Goal: Information Seeking & Learning: Learn about a topic

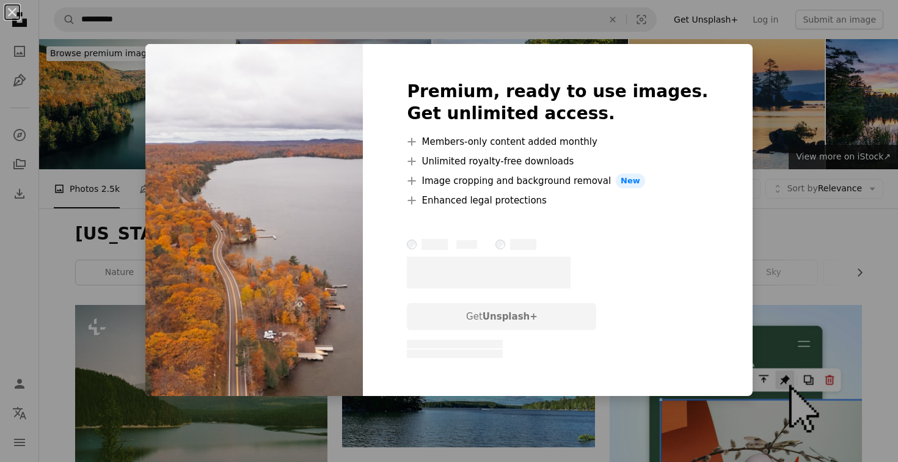
scroll to position [5567, 0]
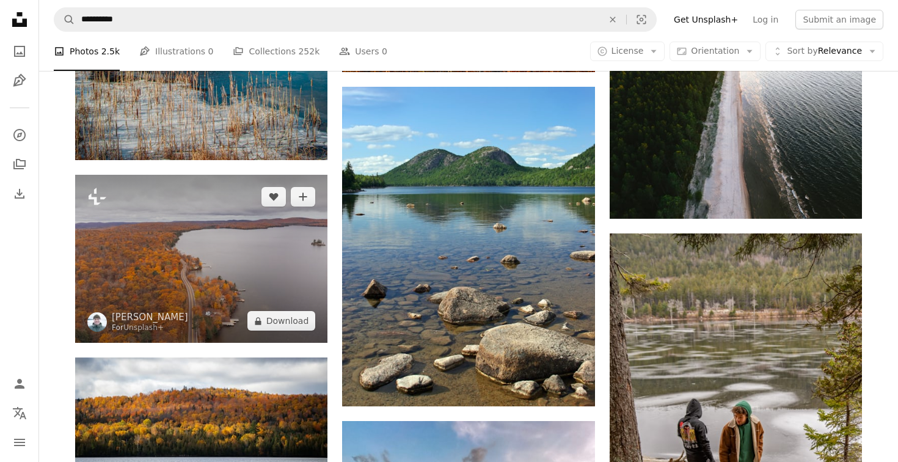
click at [152, 224] on img at bounding box center [201, 259] width 252 height 168
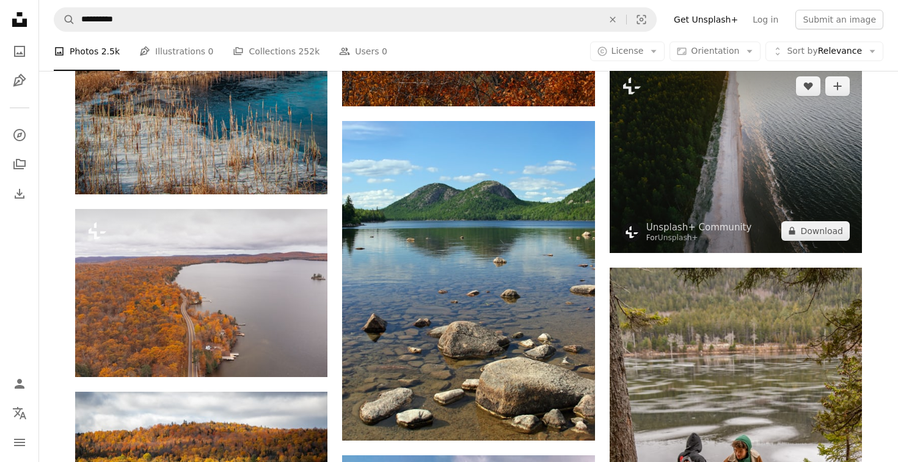
scroll to position [5520, 0]
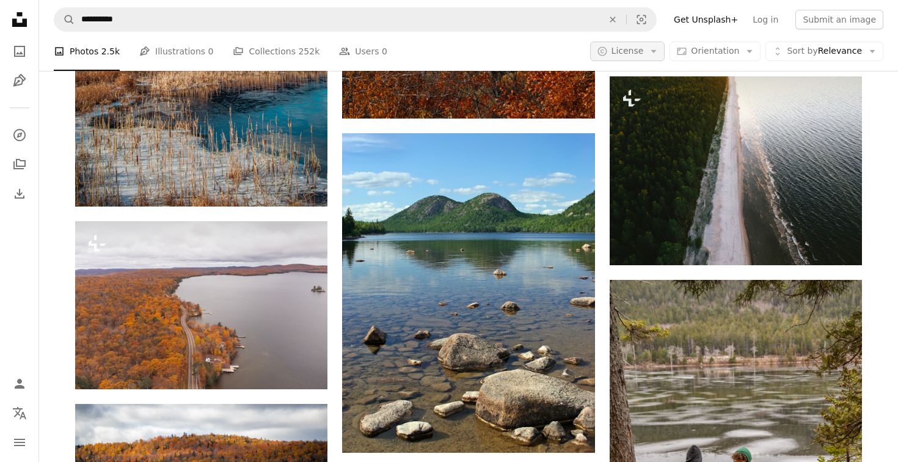
click at [630, 60] on button "A copyright icon © License Arrow down" at bounding box center [627, 52] width 75 height 20
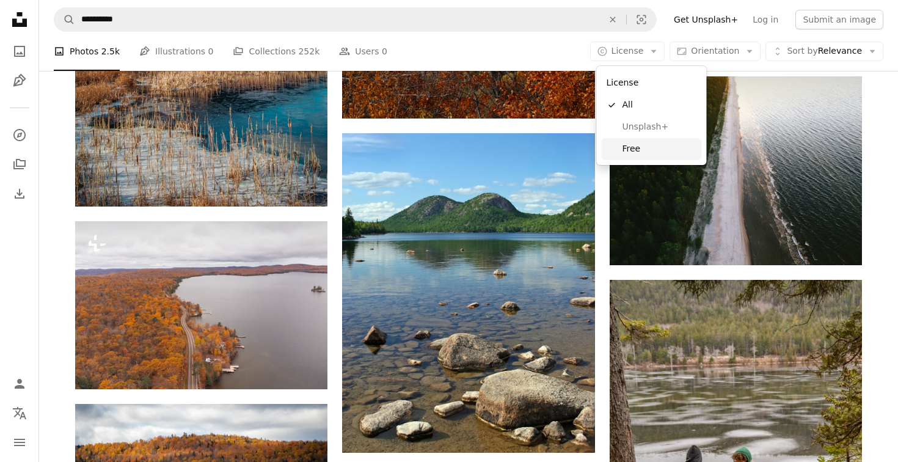
click at [643, 152] on span "Free" at bounding box center [660, 149] width 75 height 12
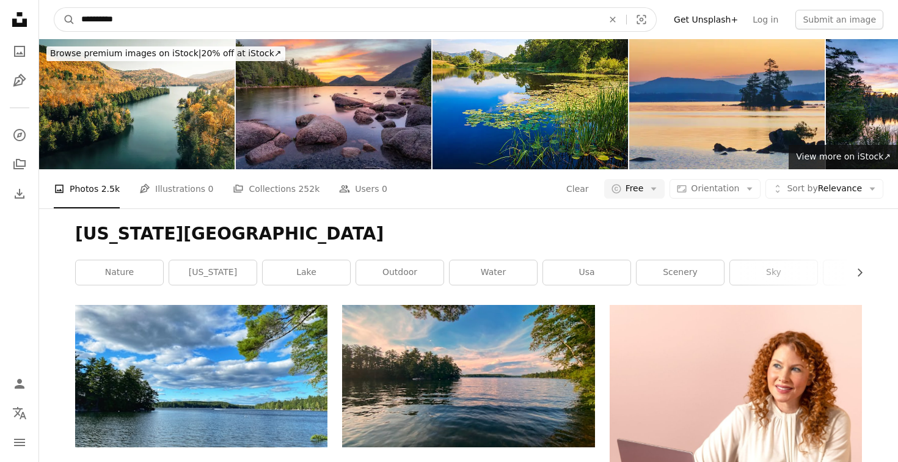
click at [145, 27] on input "**********" at bounding box center [337, 19] width 524 height 23
type input "*******"
click button "A magnifying glass" at bounding box center [64, 19] width 21 height 23
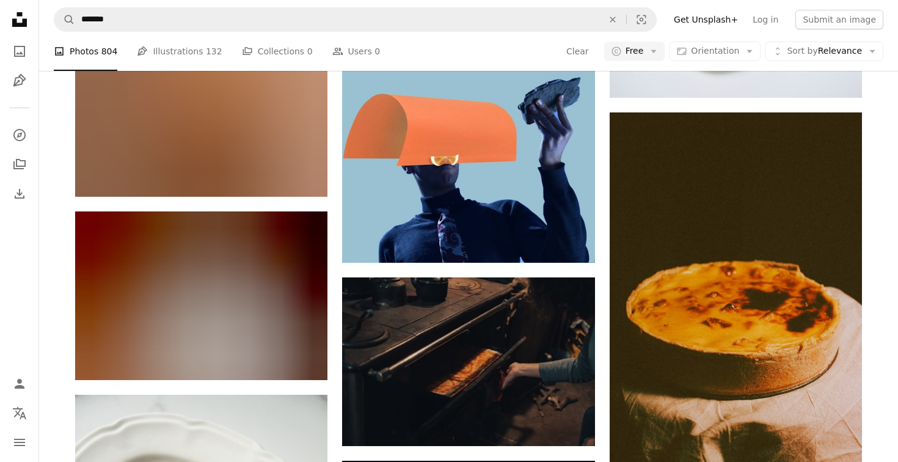
scroll to position [1626, 0]
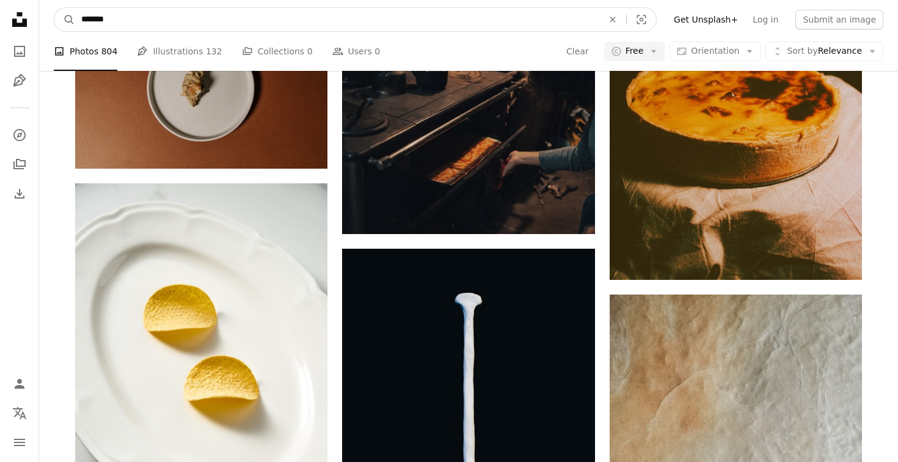
click at [154, 15] on input "*******" at bounding box center [337, 19] width 524 height 23
type input "**********"
click button "A magnifying glass" at bounding box center [64, 19] width 21 height 23
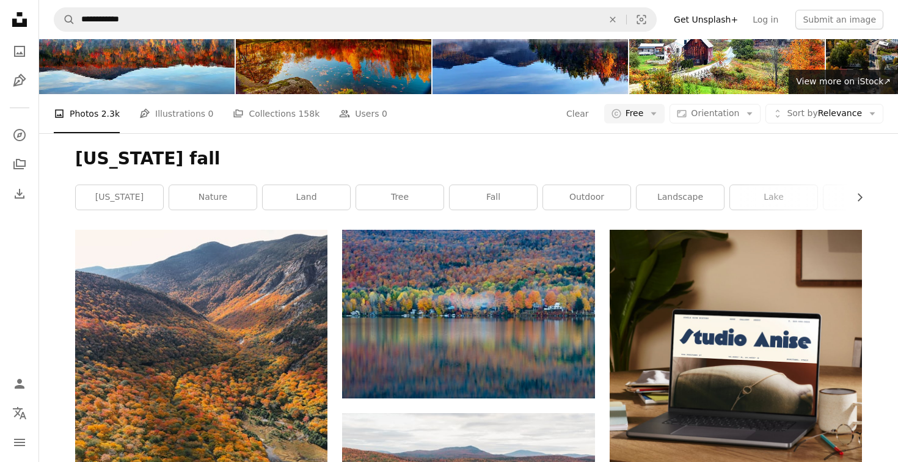
scroll to position [180, 0]
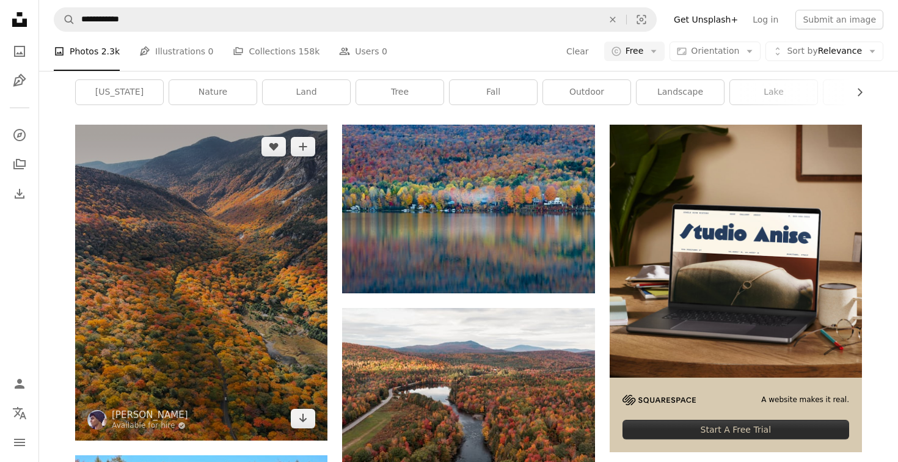
click at [232, 214] on img at bounding box center [201, 283] width 252 height 316
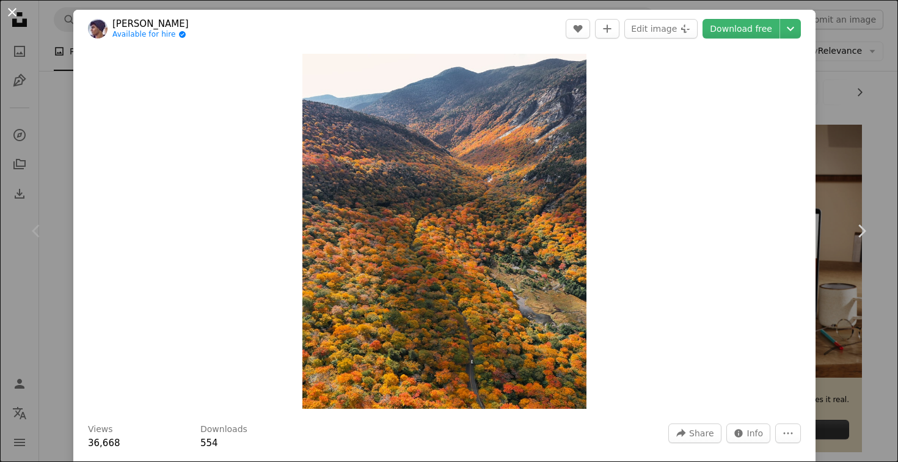
click at [9, 10] on button "An X shape" at bounding box center [12, 12] width 15 height 15
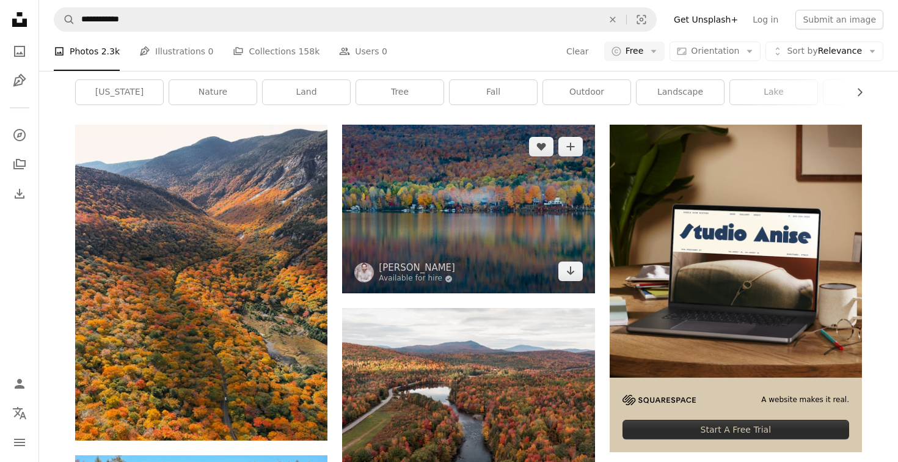
click at [500, 181] on img at bounding box center [468, 209] width 252 height 169
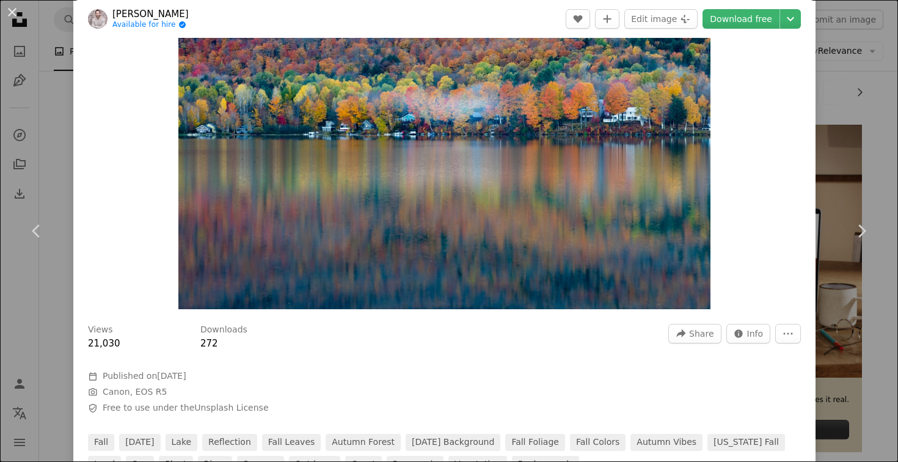
scroll to position [157, 0]
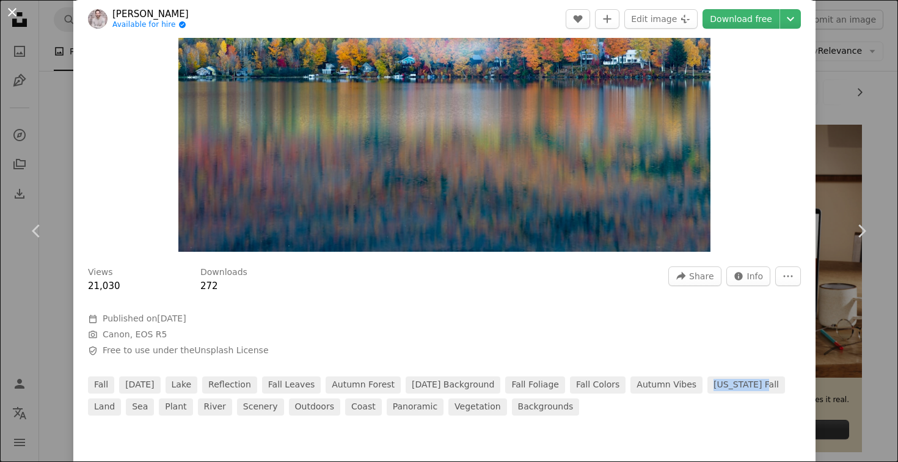
click at [10, 7] on button "An X shape" at bounding box center [12, 12] width 15 height 15
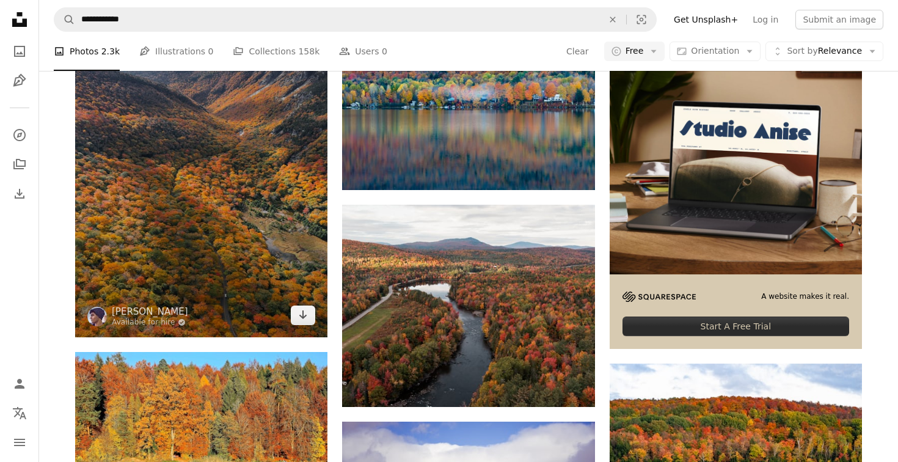
scroll to position [284, 0]
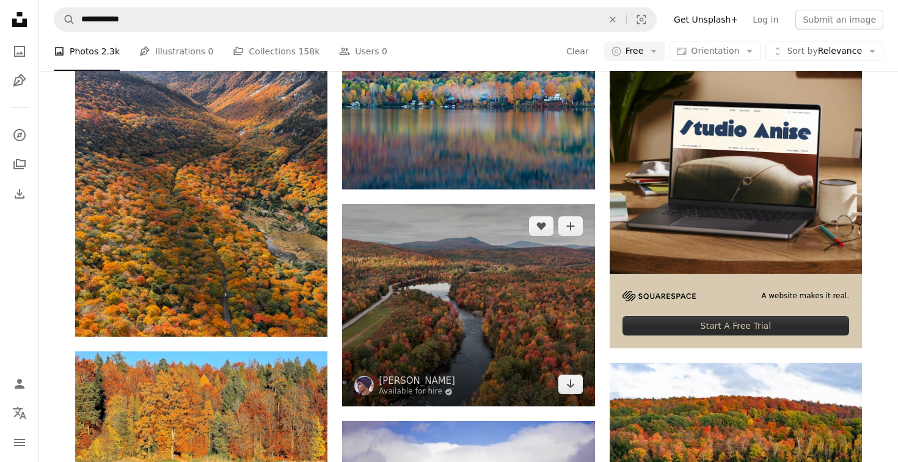
click at [551, 321] on img at bounding box center [468, 305] width 252 height 202
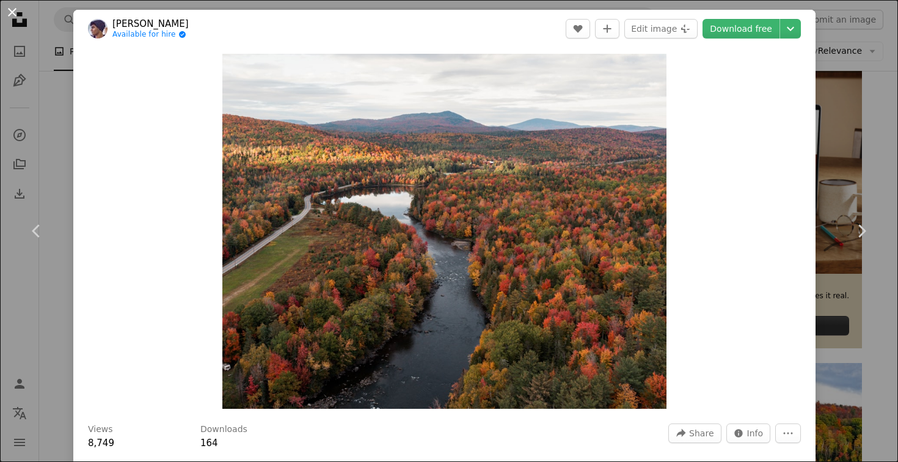
click at [10, 16] on button "An X shape" at bounding box center [12, 12] width 15 height 15
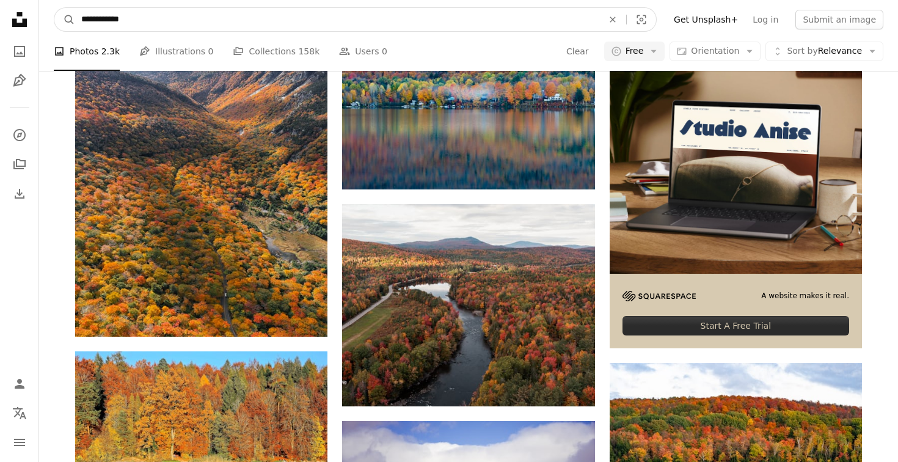
drag, startPoint x: 115, startPoint y: 23, endPoint x: 37, endPoint y: 18, distance: 77.7
type input "**********"
click button "A magnifying glass" at bounding box center [64, 19] width 21 height 23
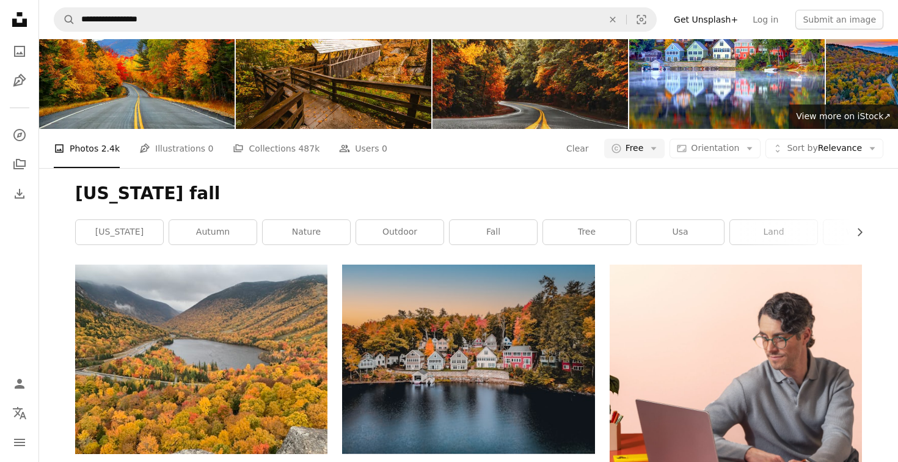
scroll to position [147, 0]
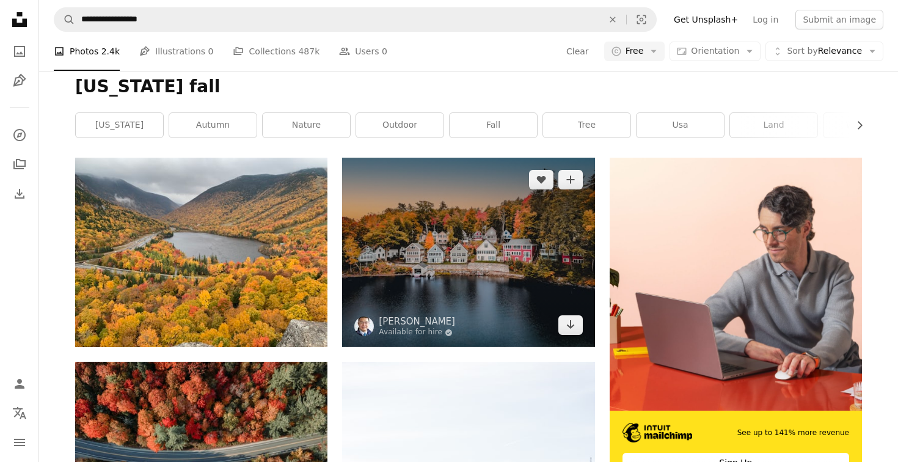
click at [487, 252] on img at bounding box center [468, 252] width 252 height 189
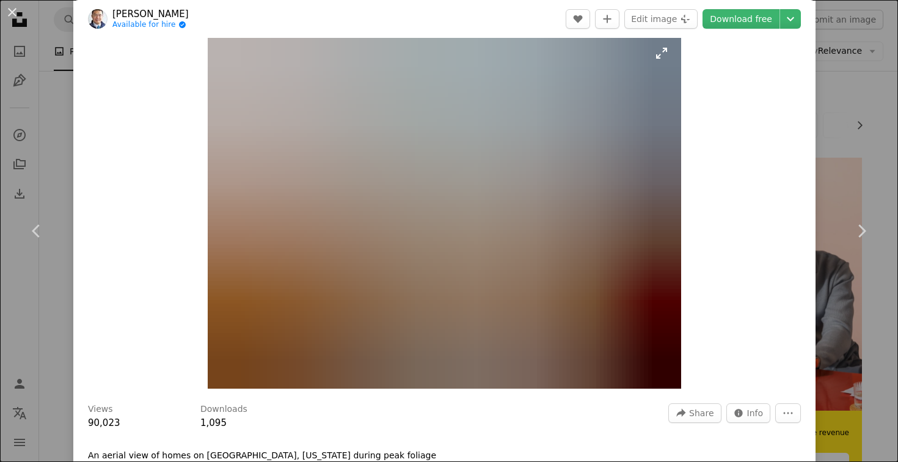
scroll to position [5, 0]
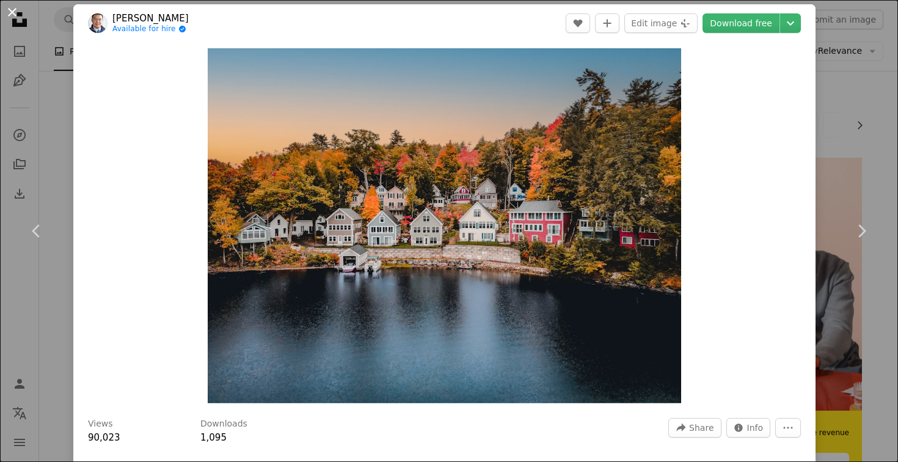
click at [10, 20] on button "An X shape" at bounding box center [12, 12] width 15 height 15
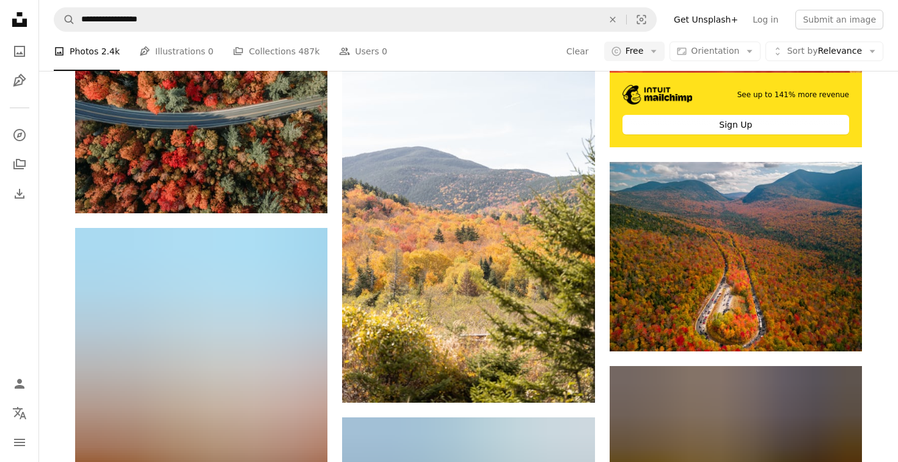
scroll to position [495, 0]
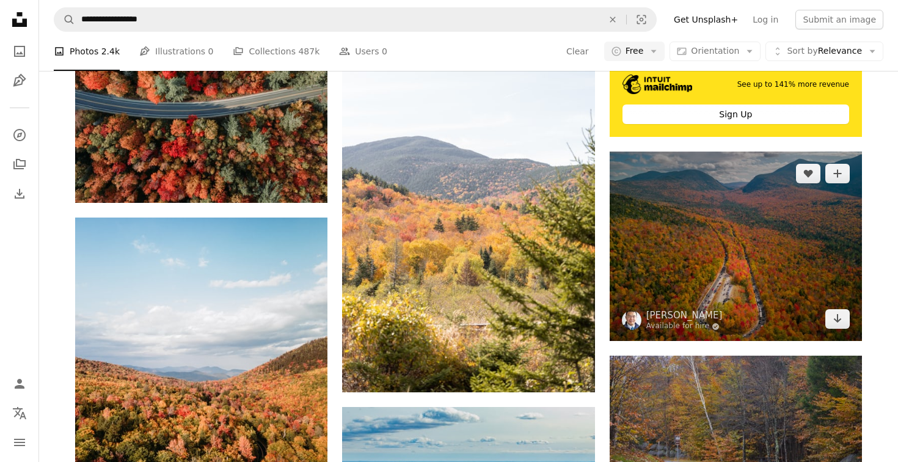
click at [701, 287] on img at bounding box center [736, 246] width 252 height 189
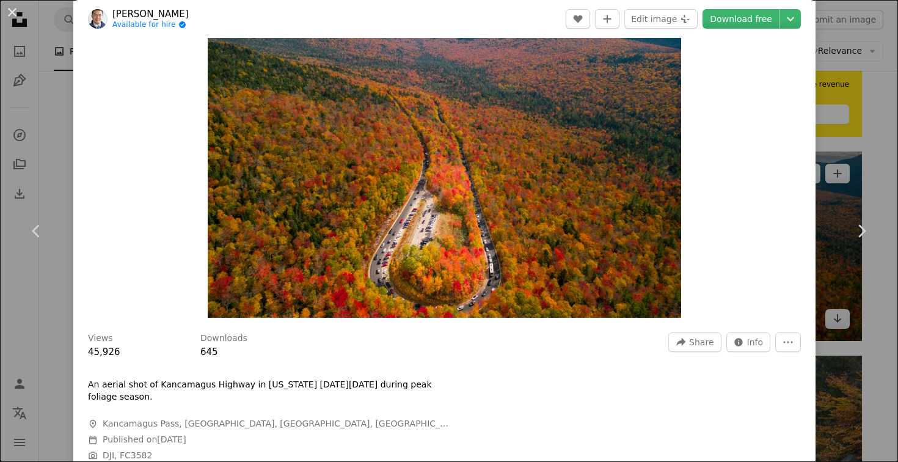
scroll to position [90, 0]
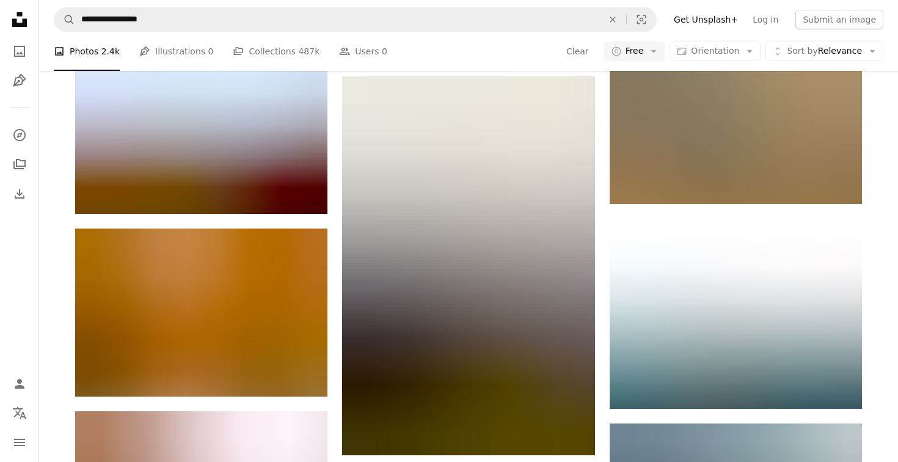
scroll to position [1020, 0]
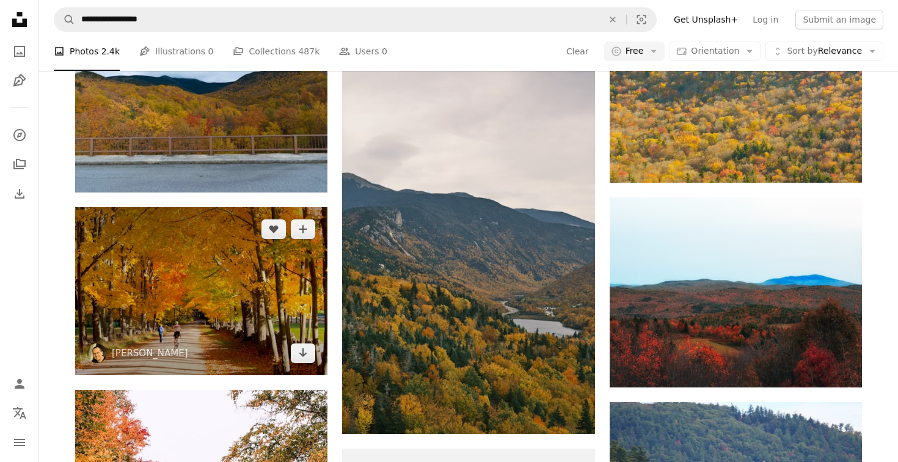
click at [185, 335] on img at bounding box center [201, 291] width 252 height 168
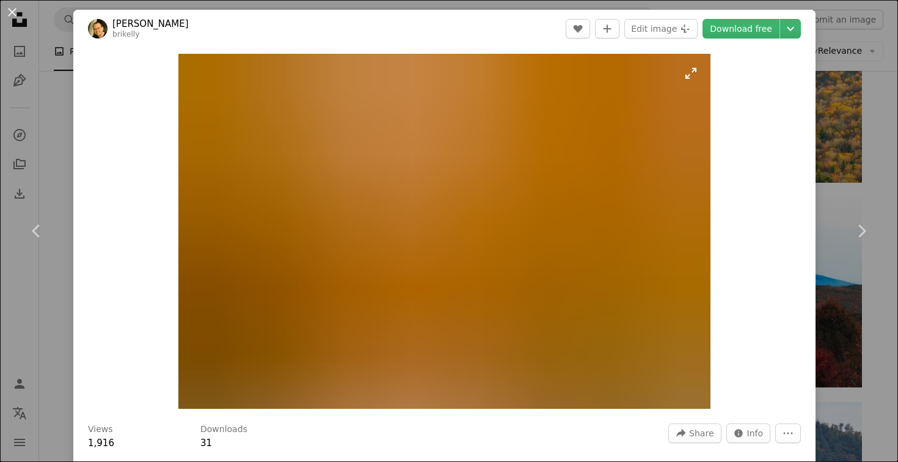
scroll to position [89, 0]
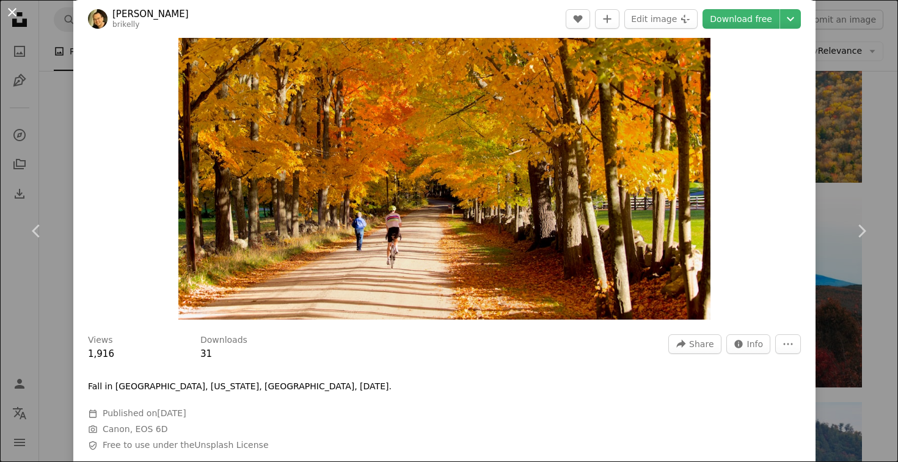
click at [10, 8] on button "An X shape" at bounding box center [12, 12] width 15 height 15
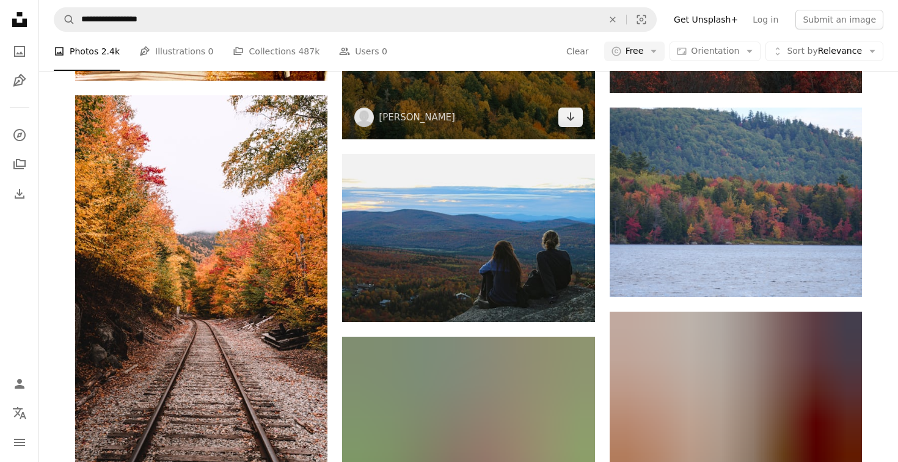
scroll to position [1336, 0]
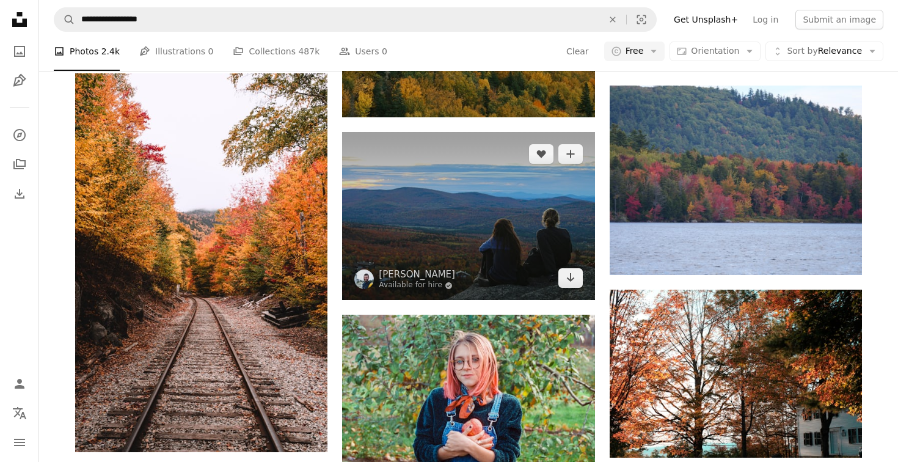
click at [431, 191] on img at bounding box center [468, 216] width 252 height 168
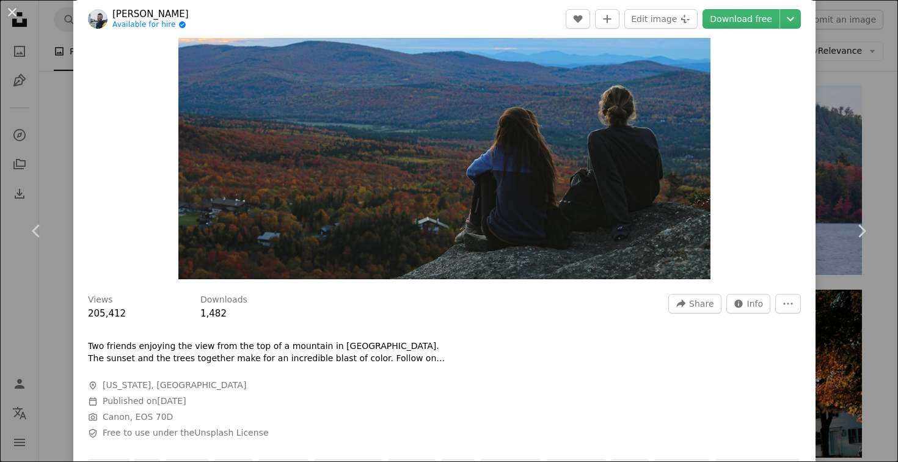
scroll to position [140, 0]
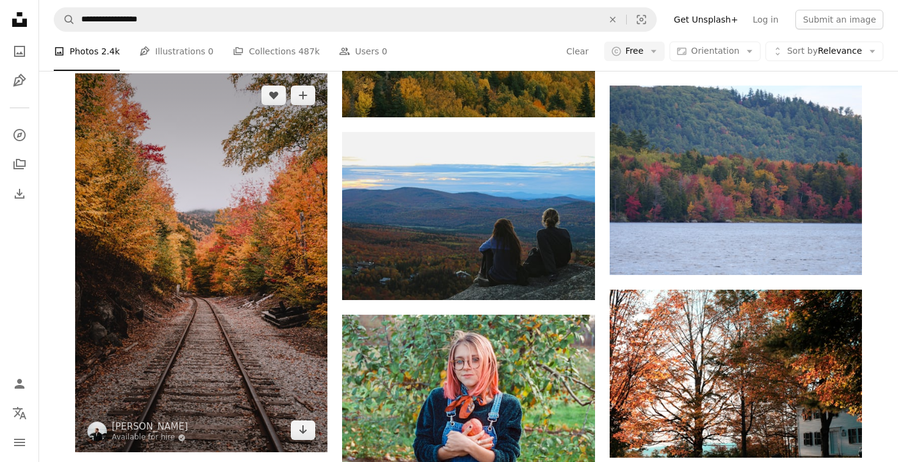
click at [162, 248] on img at bounding box center [201, 262] width 252 height 379
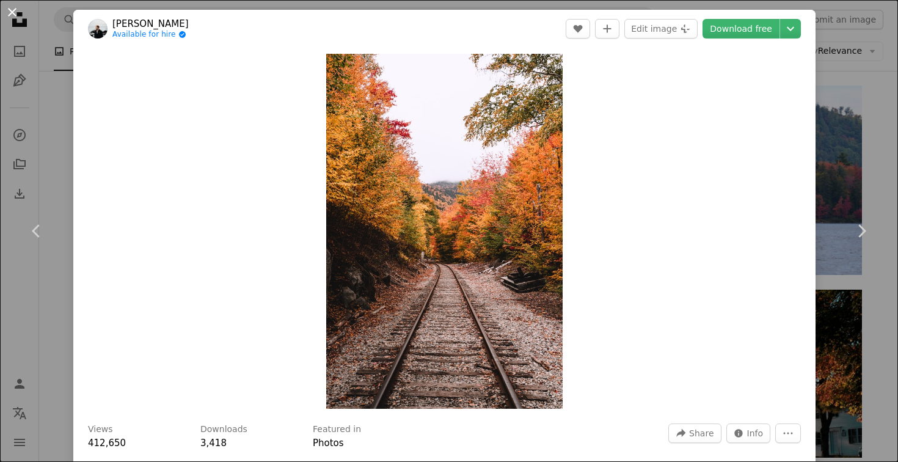
click at [8, 9] on button "An X shape" at bounding box center [12, 12] width 15 height 15
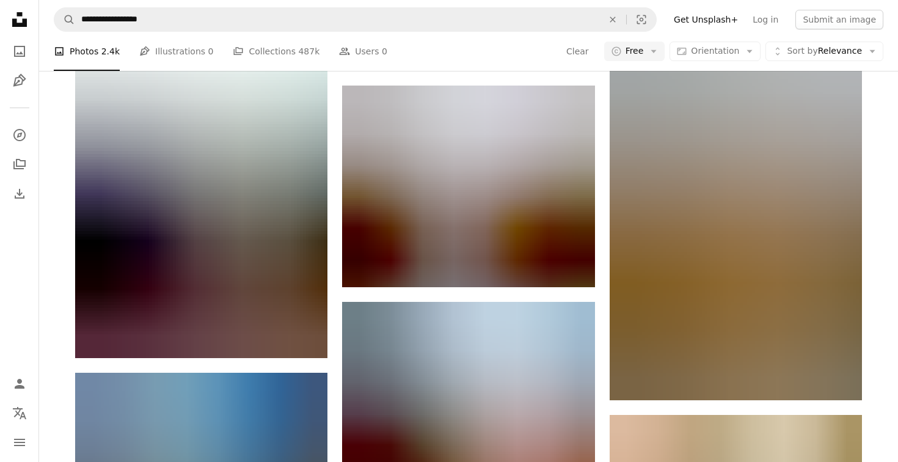
scroll to position [2164, 0]
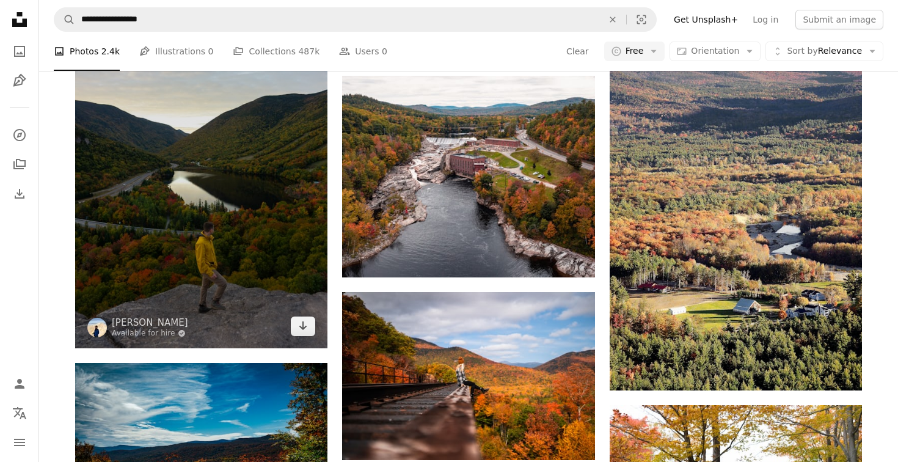
click at [231, 186] on img at bounding box center [201, 158] width 252 height 379
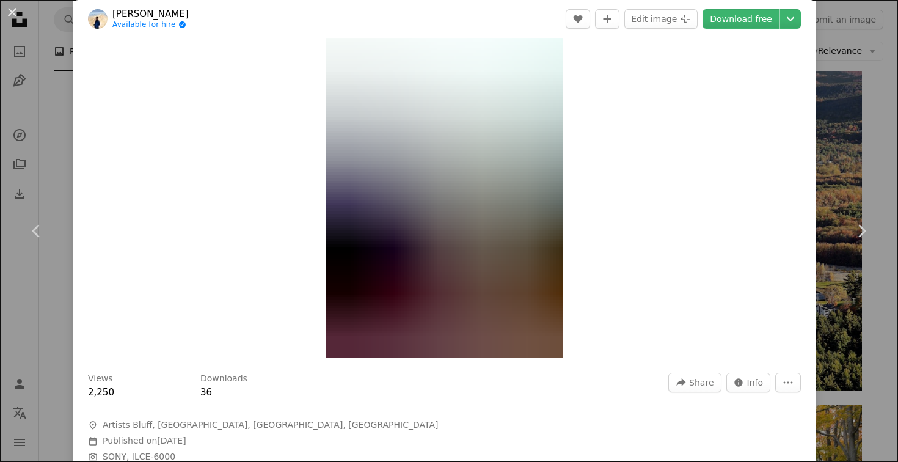
scroll to position [49, 0]
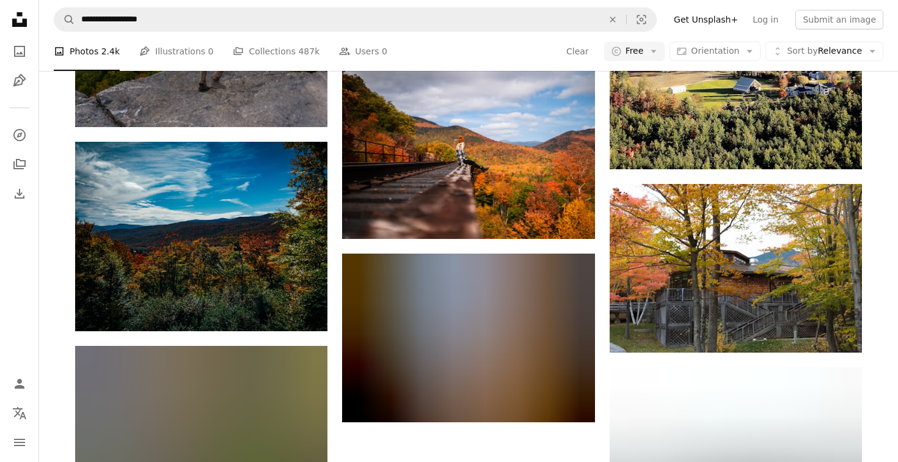
scroll to position [2408, 0]
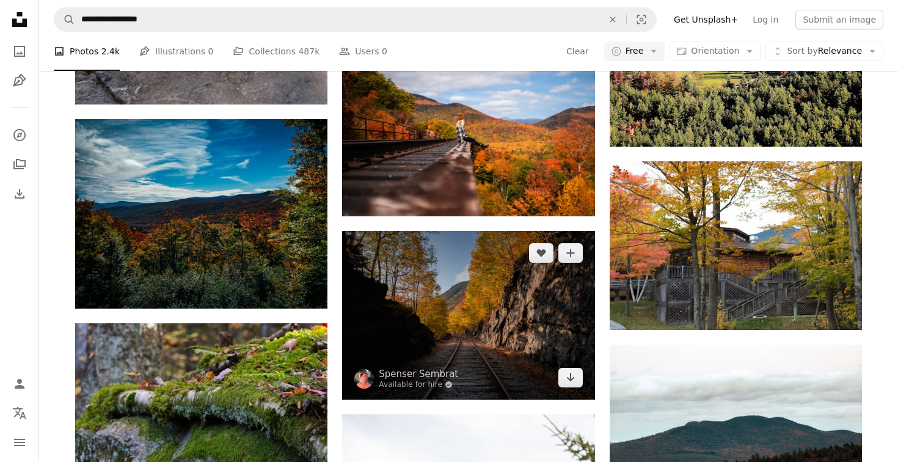
click at [480, 299] on img at bounding box center [468, 315] width 252 height 168
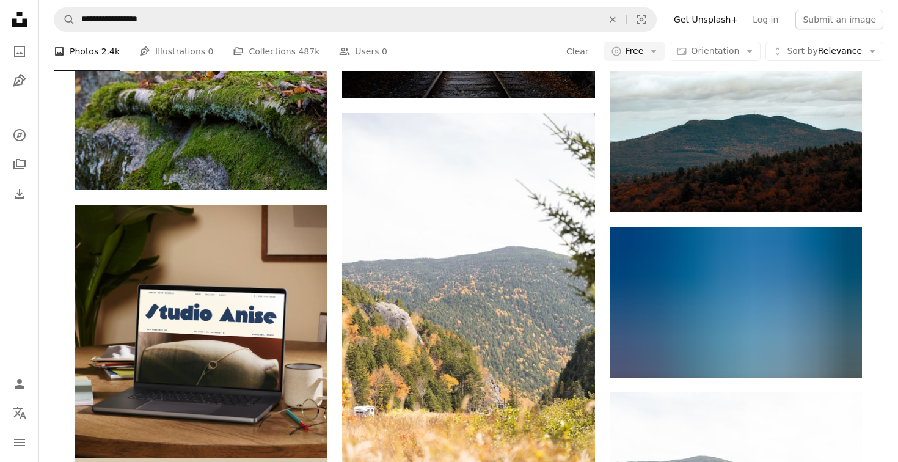
scroll to position [2780, 0]
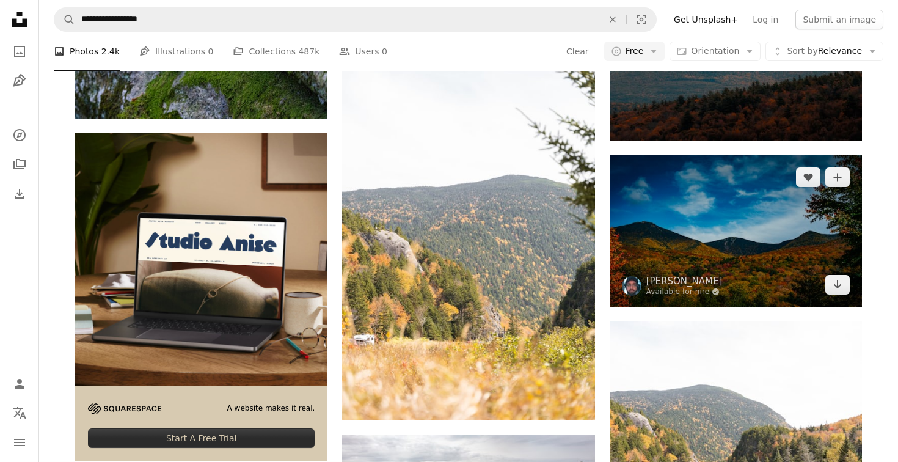
click at [739, 262] on img at bounding box center [736, 230] width 252 height 151
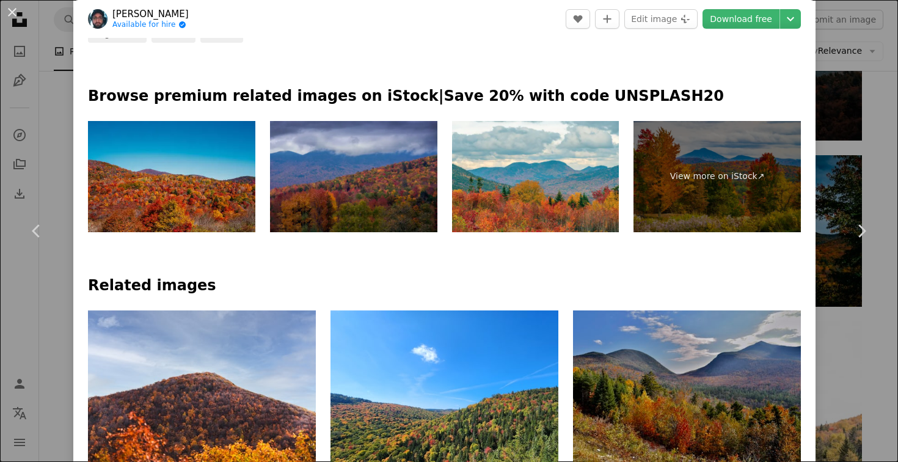
scroll to position [800, 0]
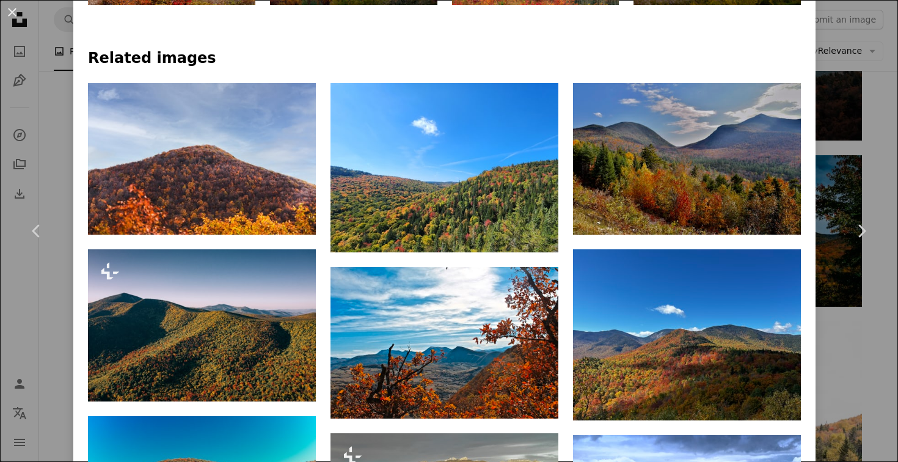
click at [880, 172] on div "An X shape Chevron left Chevron right [PERSON_NAME] Available for hire A checkm…" at bounding box center [449, 231] width 898 height 462
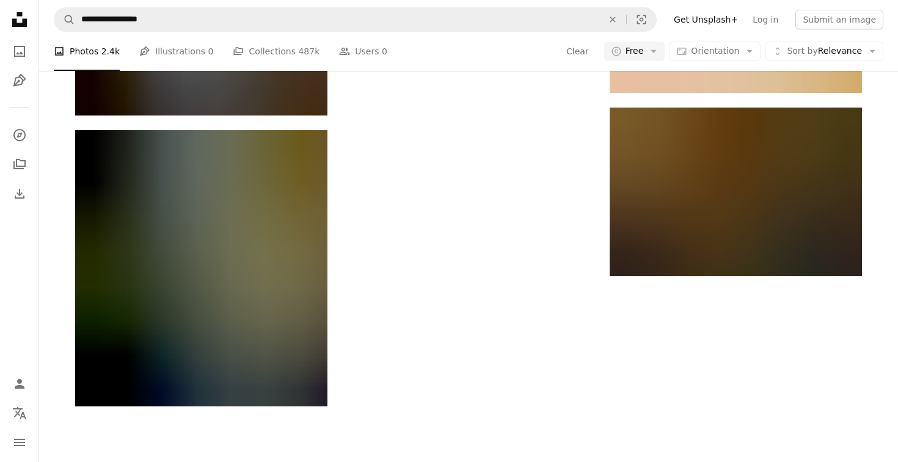
scroll to position [3629, 0]
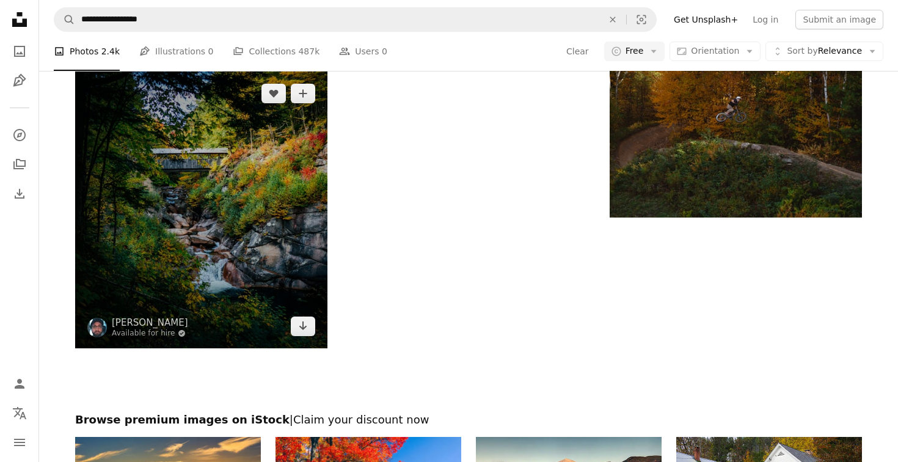
click at [236, 176] on img at bounding box center [201, 209] width 252 height 277
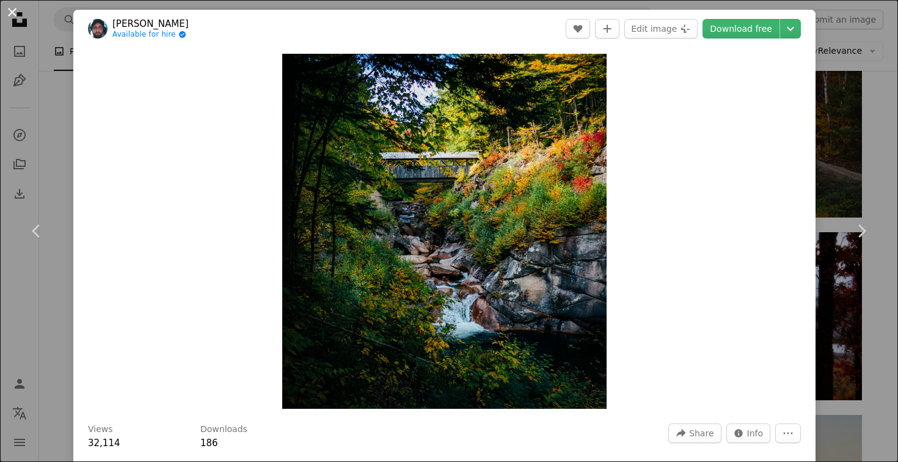
click at [12, 15] on button "An X shape" at bounding box center [12, 12] width 15 height 15
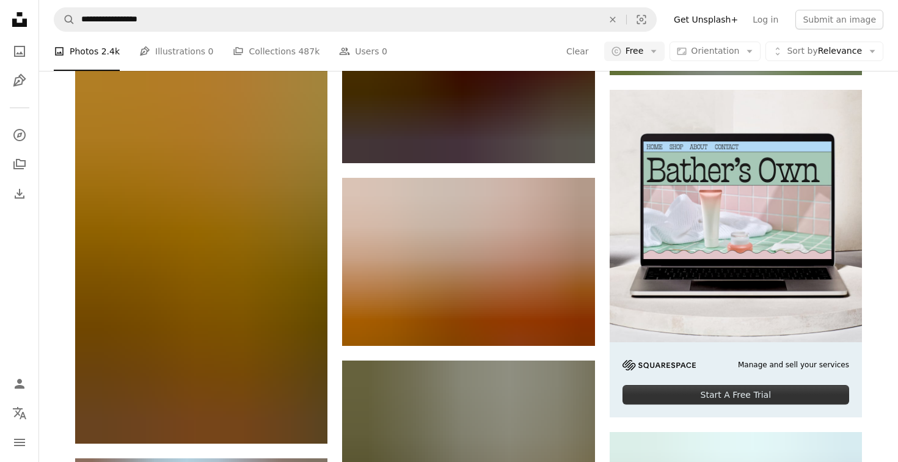
scroll to position [4338, 0]
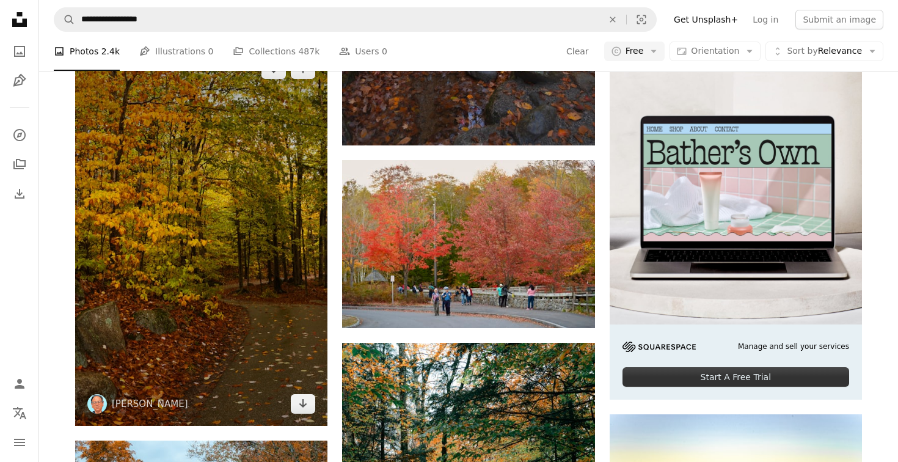
click at [155, 229] on img at bounding box center [201, 236] width 252 height 379
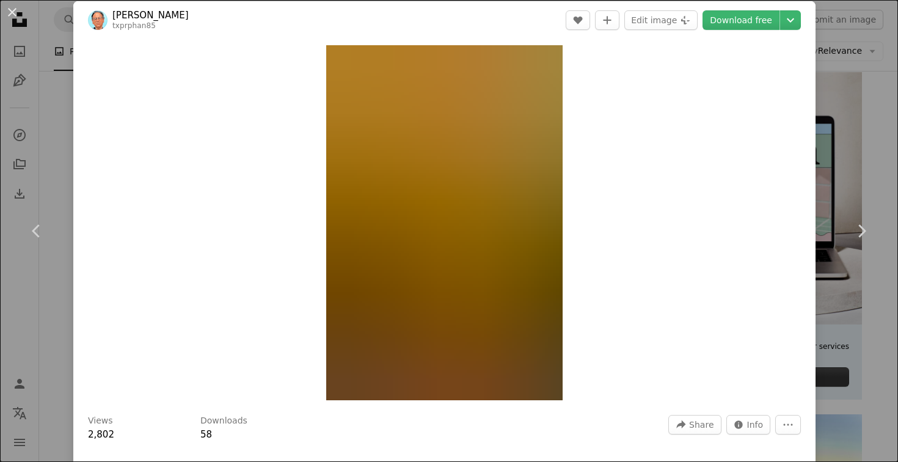
scroll to position [8, 0]
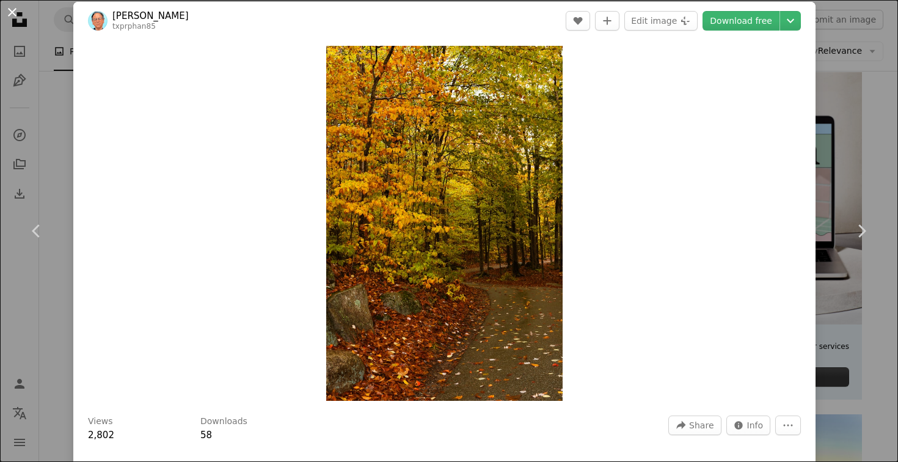
click at [10, 17] on button "An X shape" at bounding box center [12, 12] width 15 height 15
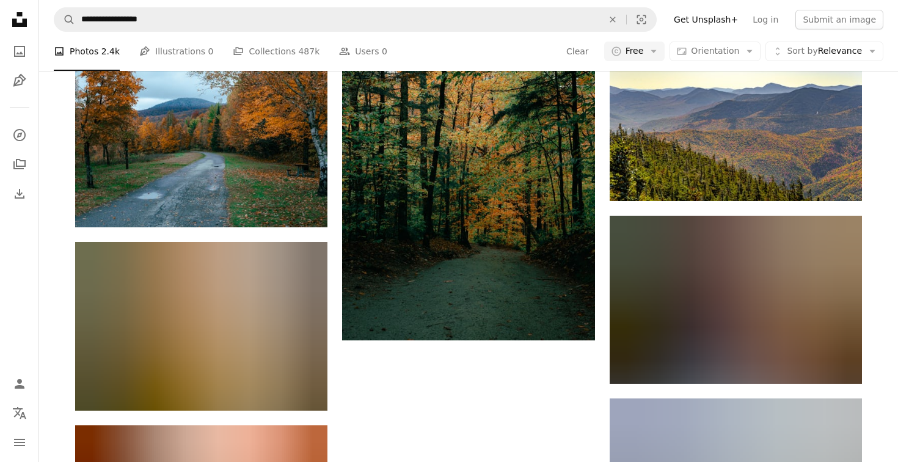
scroll to position [4733, 0]
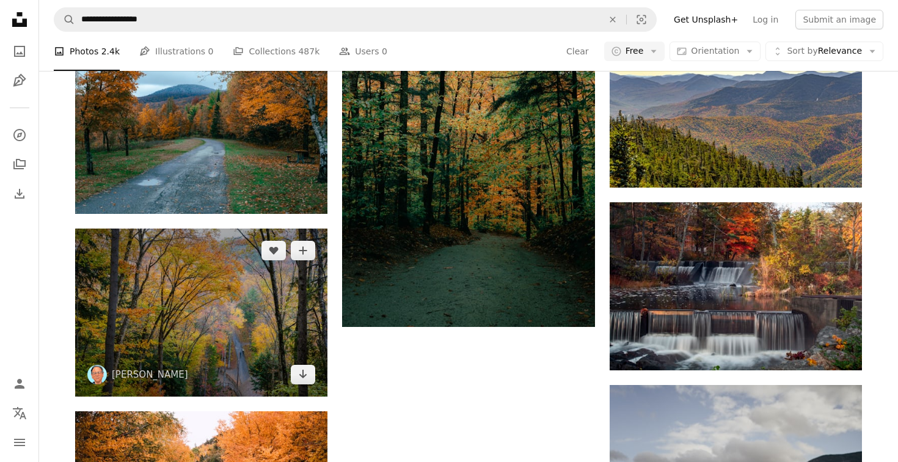
click at [254, 297] on img at bounding box center [201, 312] width 252 height 168
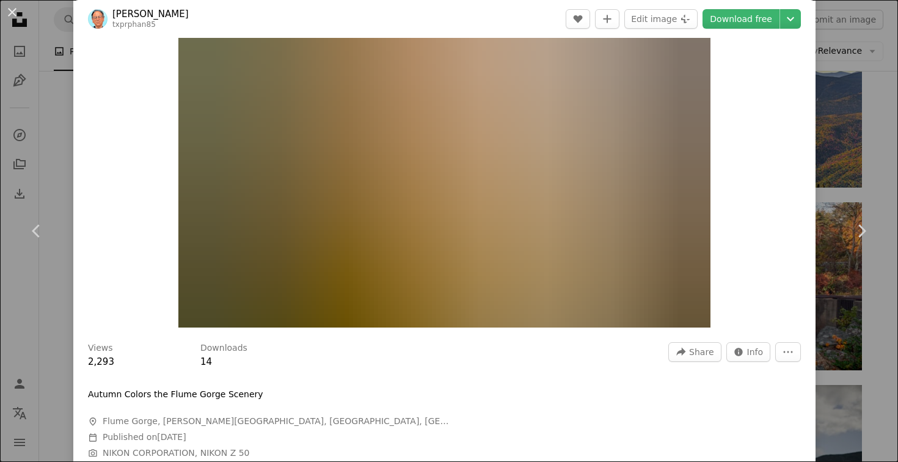
scroll to position [80, 0]
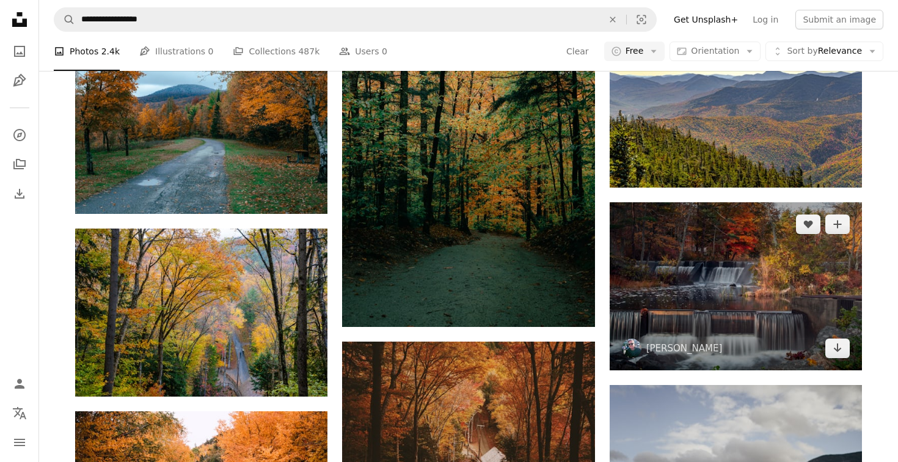
click at [674, 315] on img at bounding box center [736, 286] width 252 height 168
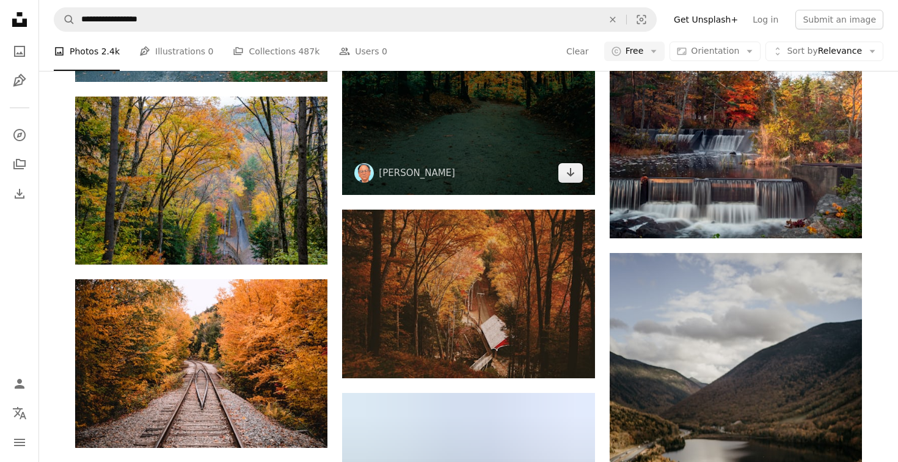
scroll to position [4923, 0]
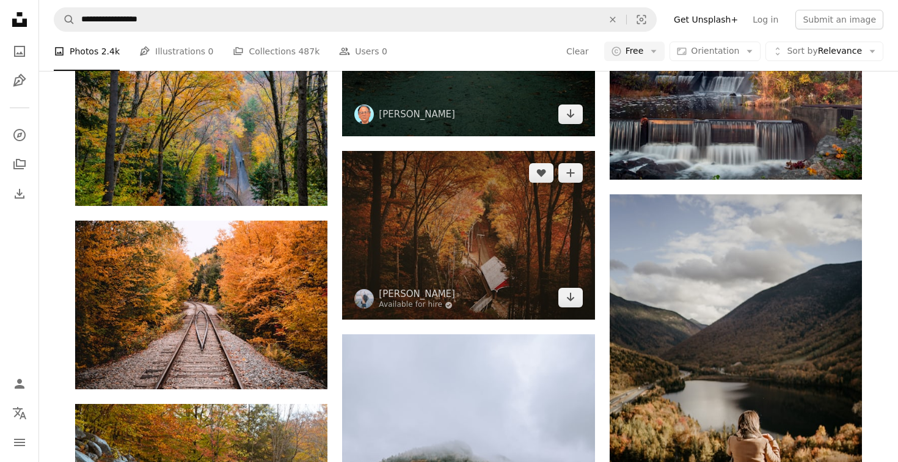
click at [495, 253] on img at bounding box center [468, 235] width 252 height 169
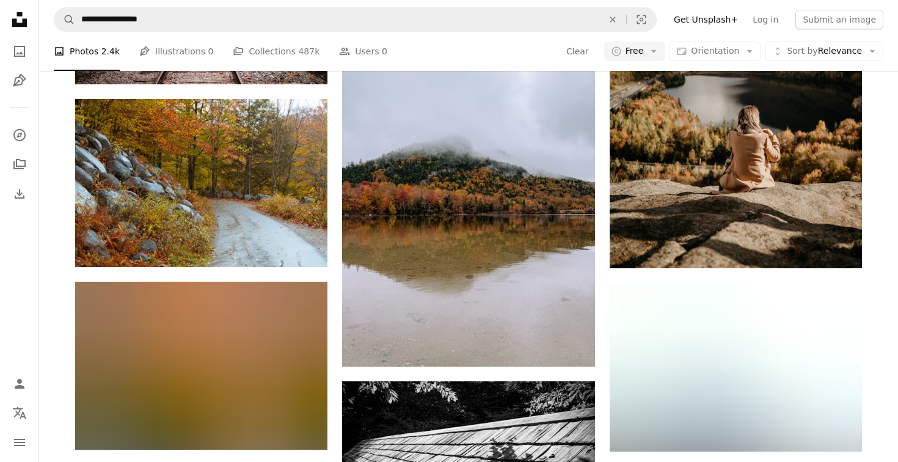
scroll to position [4914, 0]
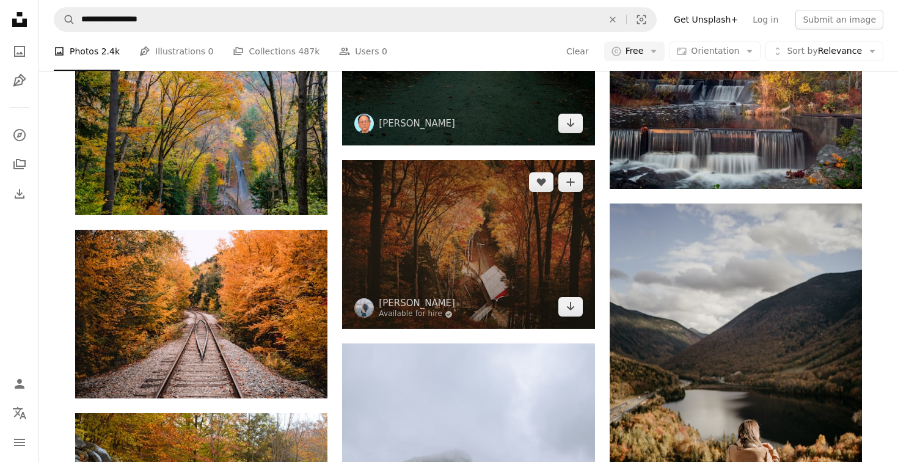
click at [495, 253] on img at bounding box center [468, 244] width 252 height 169
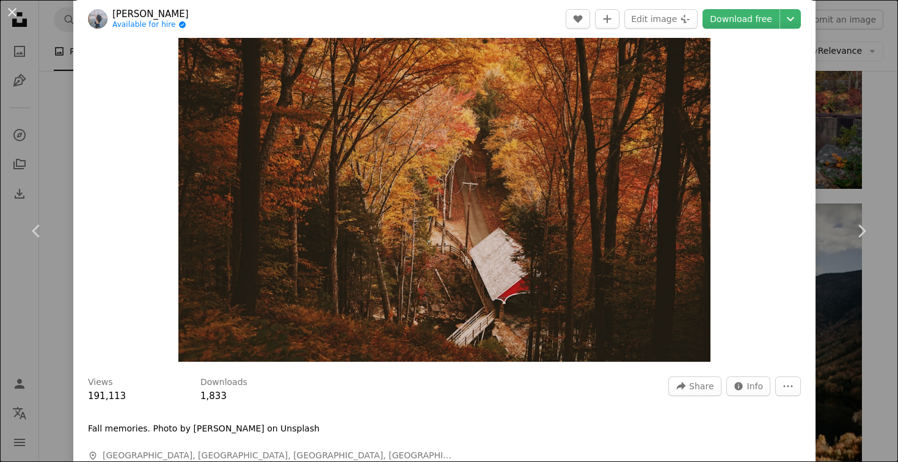
scroll to position [51, 0]
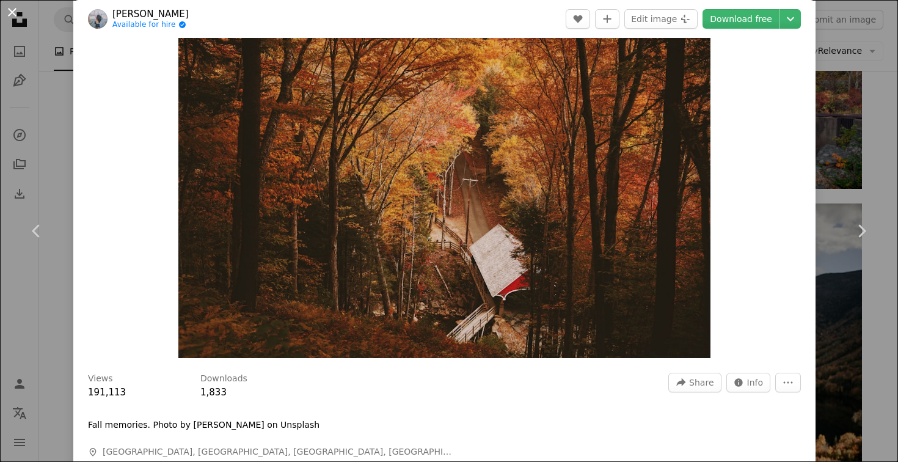
click at [10, 16] on button "An X shape" at bounding box center [12, 12] width 15 height 15
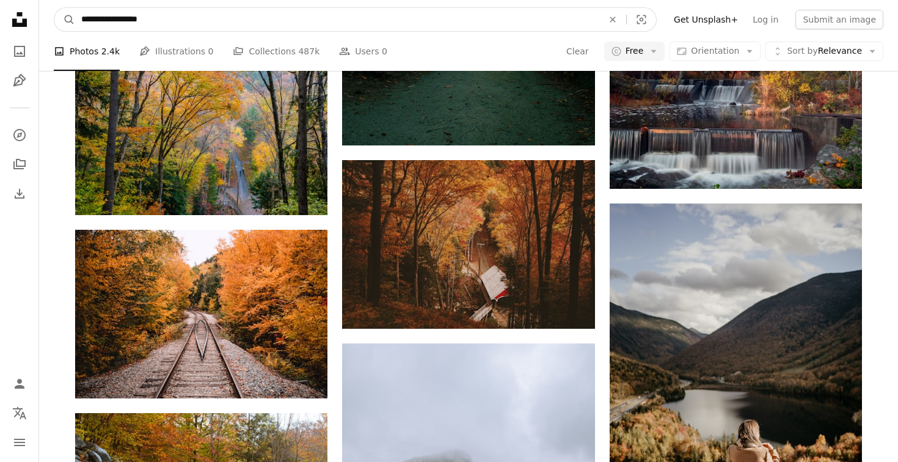
click at [97, 20] on input "**********" at bounding box center [337, 19] width 524 height 23
type input "**********"
click button "A magnifying glass" at bounding box center [64, 19] width 21 height 23
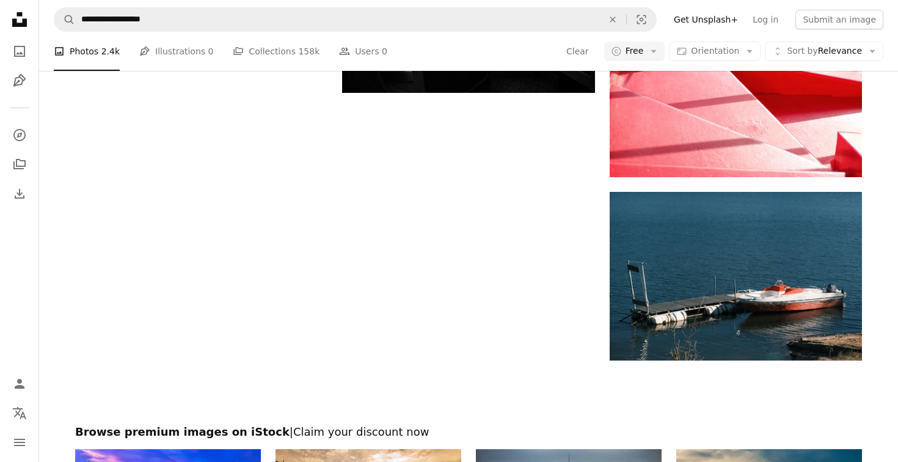
scroll to position [1946, 0]
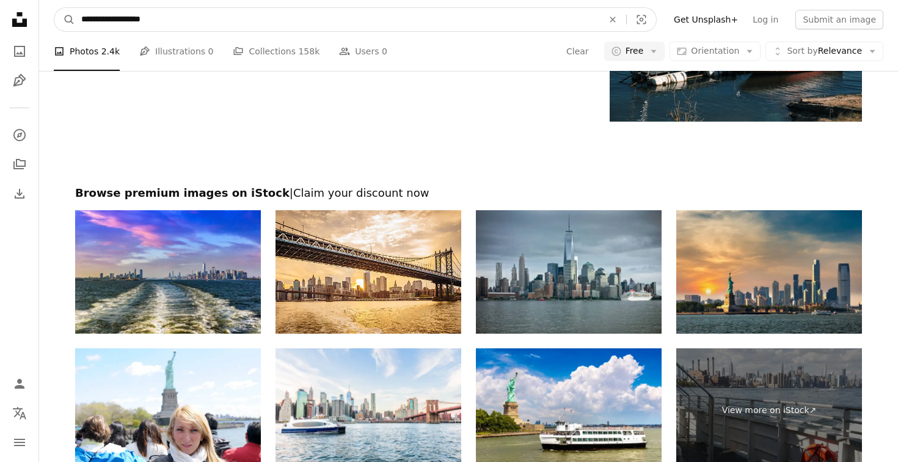
click at [233, 16] on input "**********" at bounding box center [337, 19] width 524 height 23
type input "**********"
click button "A magnifying glass" at bounding box center [64, 19] width 21 height 23
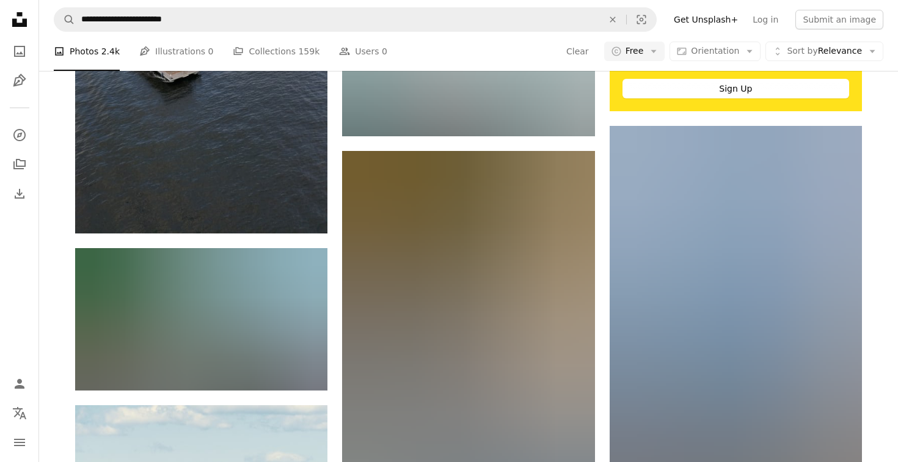
scroll to position [520, 0]
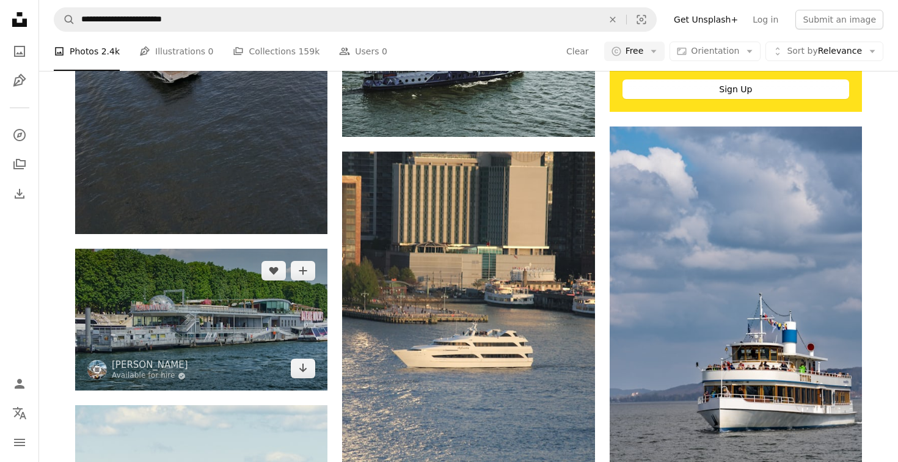
click at [195, 336] on img at bounding box center [201, 320] width 252 height 142
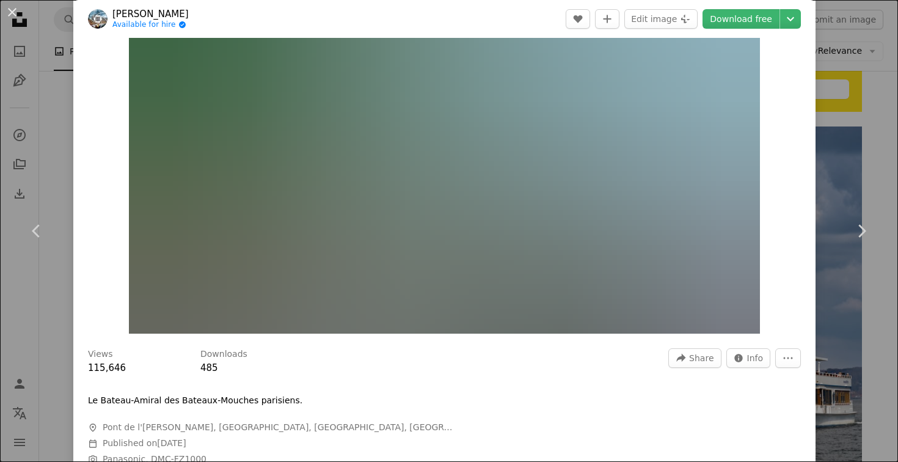
scroll to position [73, 0]
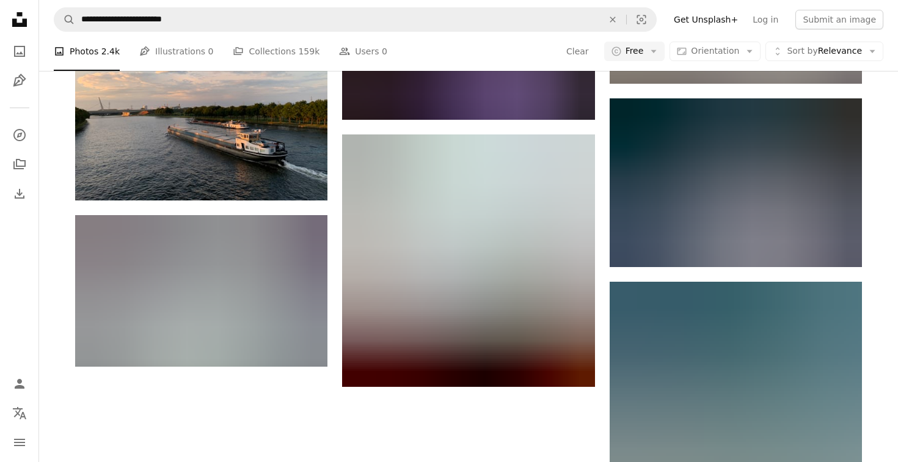
scroll to position [1530, 0]
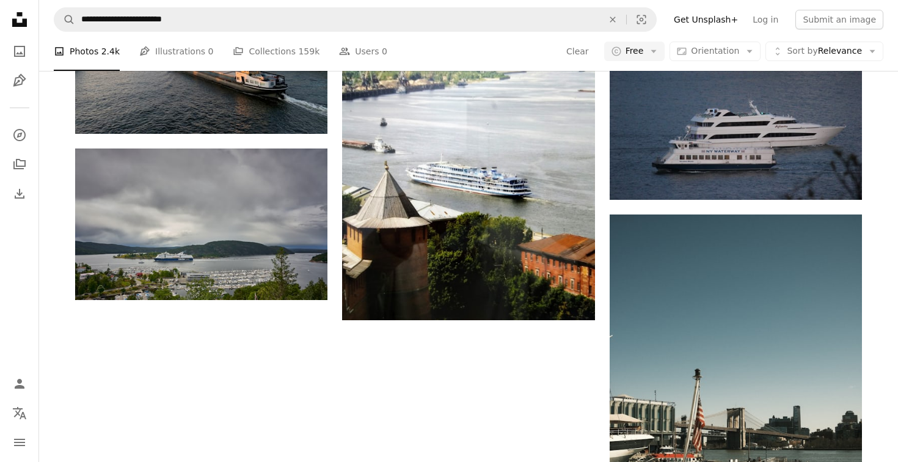
click at [174, 5] on nav "**********" at bounding box center [468, 19] width 859 height 39
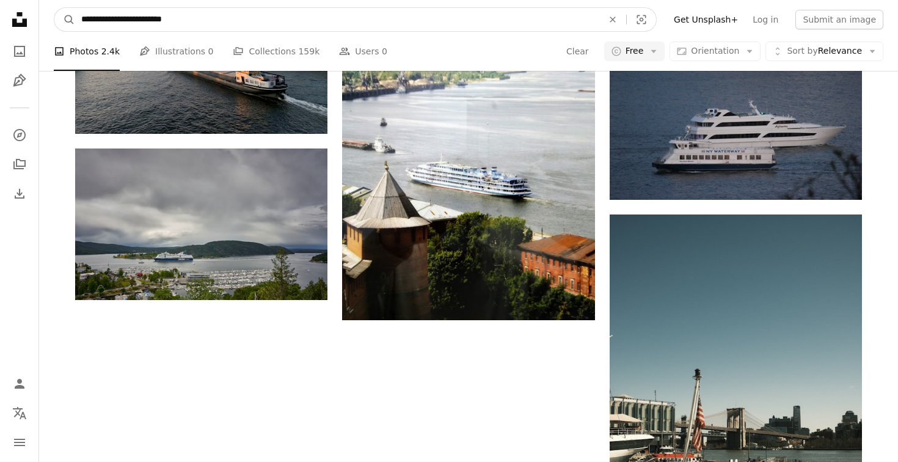
click at [174, 19] on input "**********" at bounding box center [337, 19] width 524 height 23
type input "**********"
click button "A magnifying glass" at bounding box center [64, 19] width 21 height 23
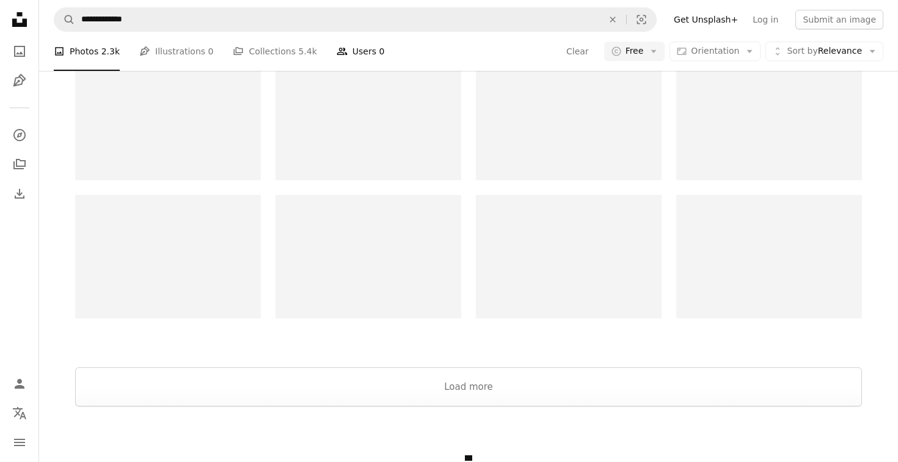
scroll to position [2320, 0]
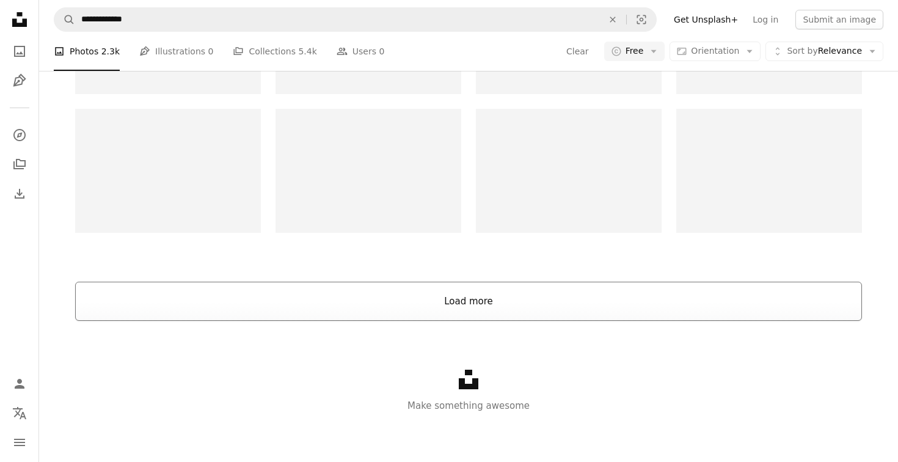
click at [423, 312] on button "Load more" at bounding box center [468, 301] width 787 height 39
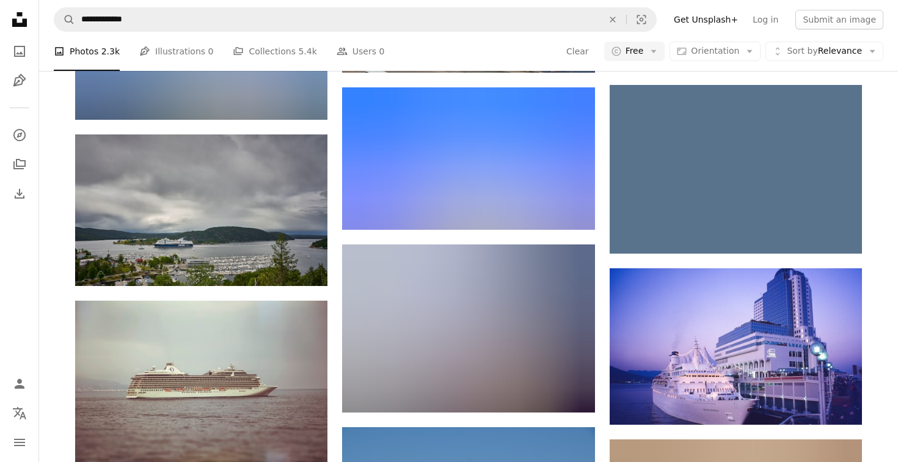
scroll to position [3347, 0]
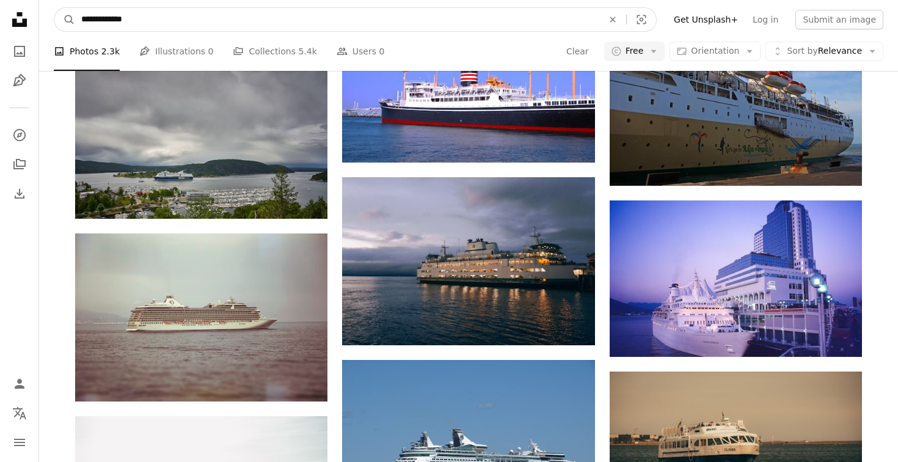
click at [147, 29] on input "**********" at bounding box center [337, 19] width 524 height 23
type input "**********"
click button "A magnifying glass" at bounding box center [64, 19] width 21 height 23
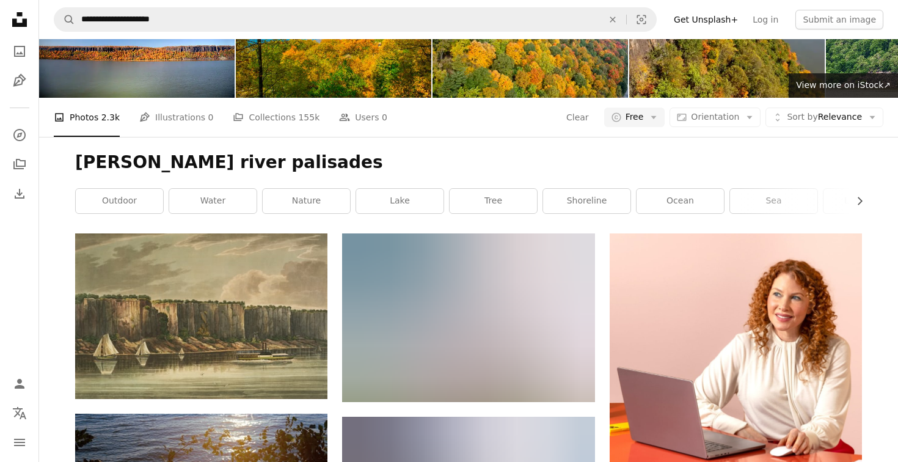
scroll to position [180, 0]
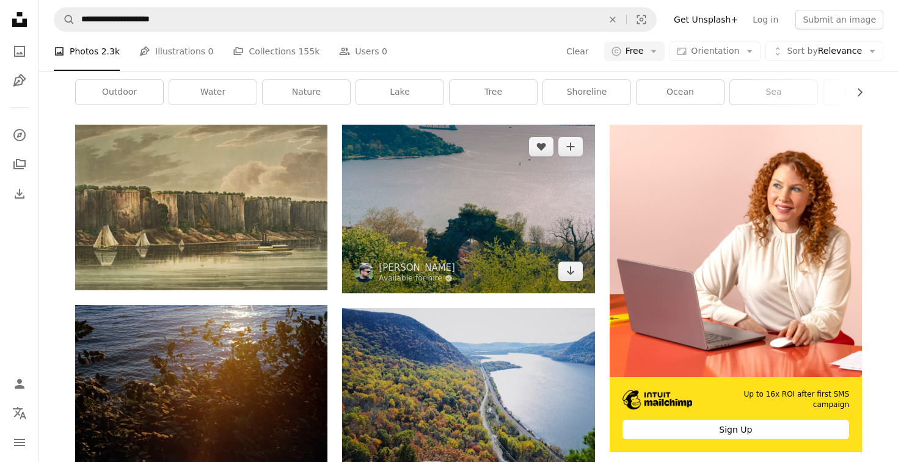
click at [420, 159] on img at bounding box center [468, 209] width 252 height 168
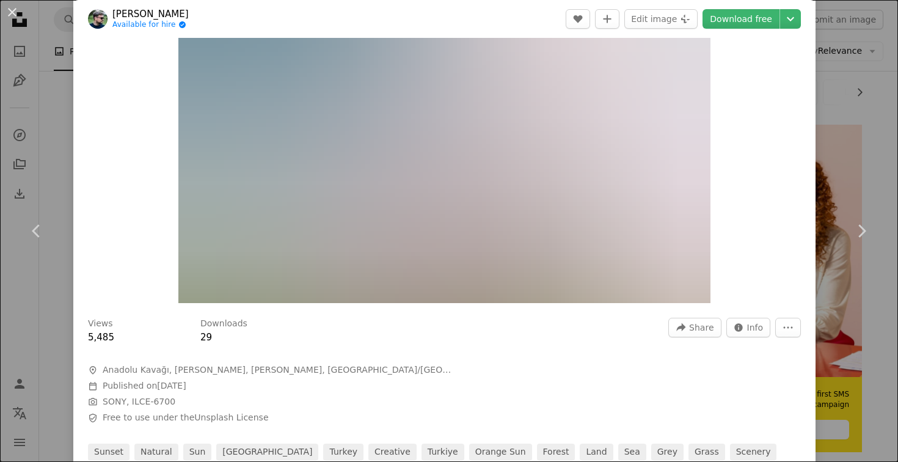
scroll to position [103, 0]
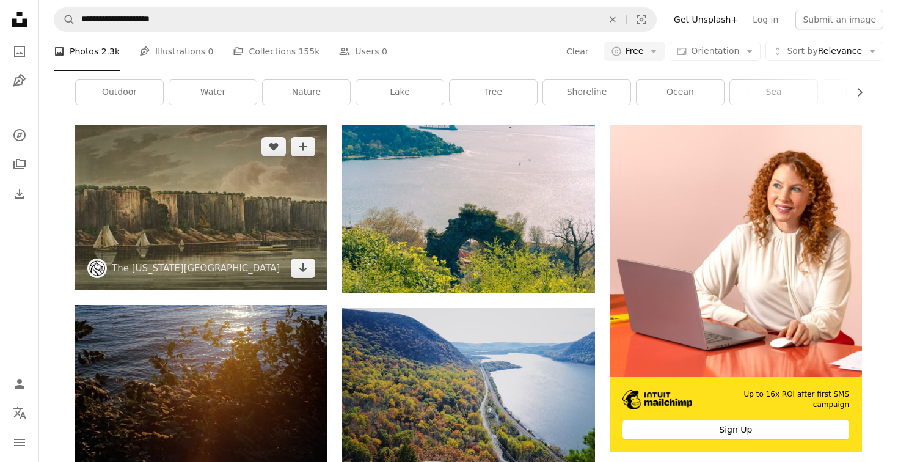
click at [144, 201] on img at bounding box center [201, 207] width 252 height 165
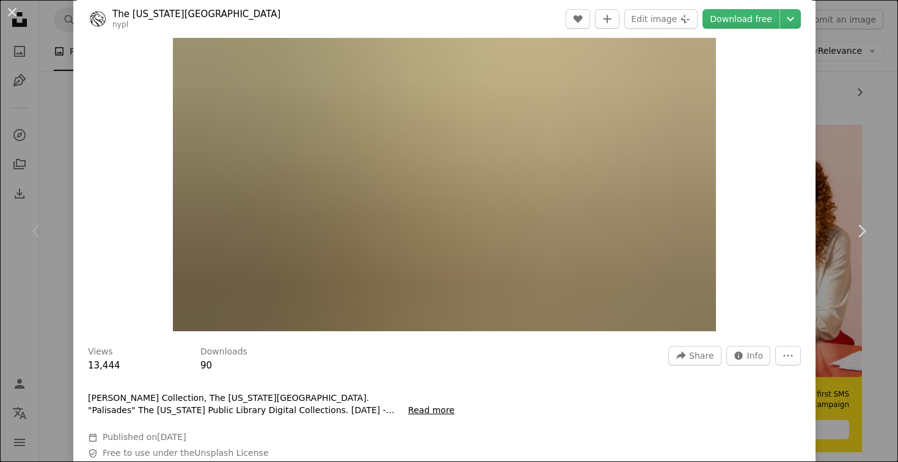
scroll to position [90, 0]
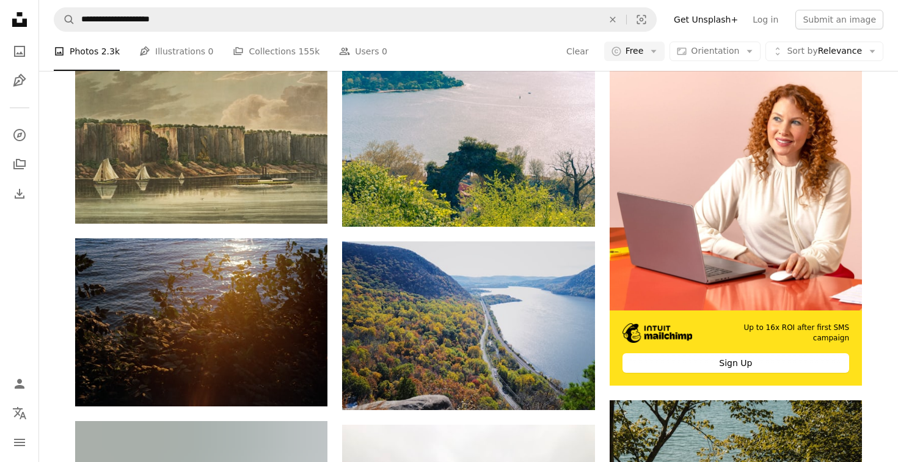
scroll to position [318, 0]
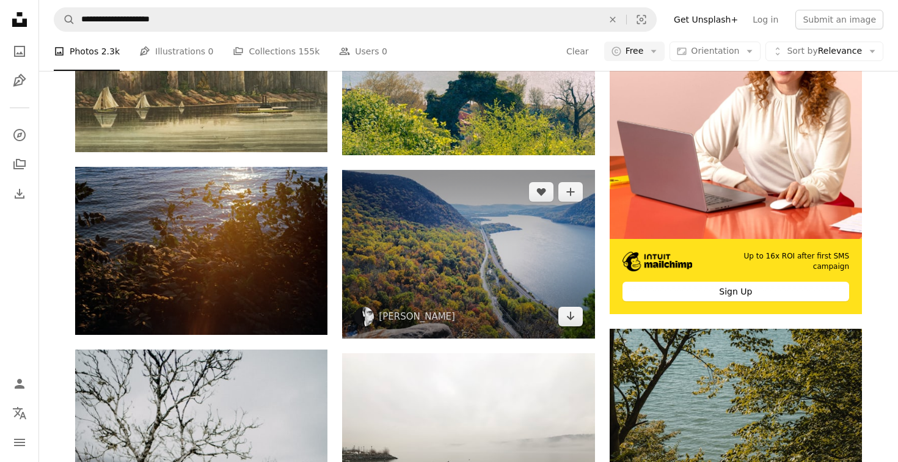
click at [439, 265] on img at bounding box center [468, 254] width 252 height 169
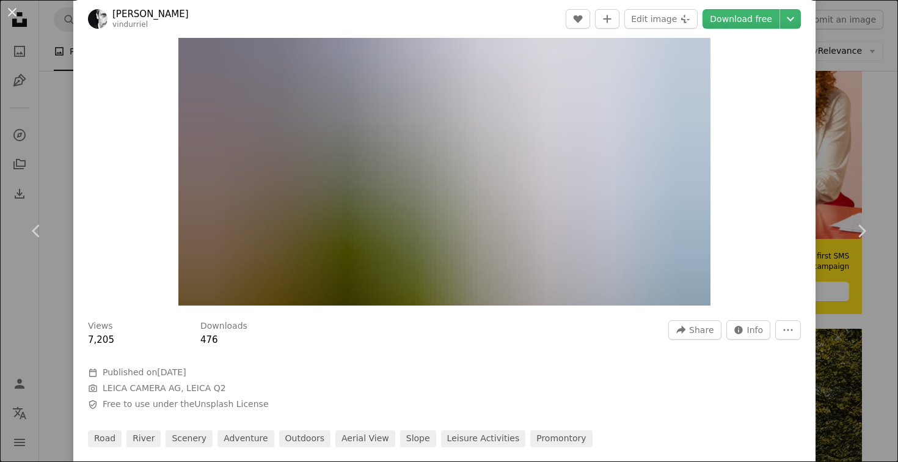
scroll to position [102, 0]
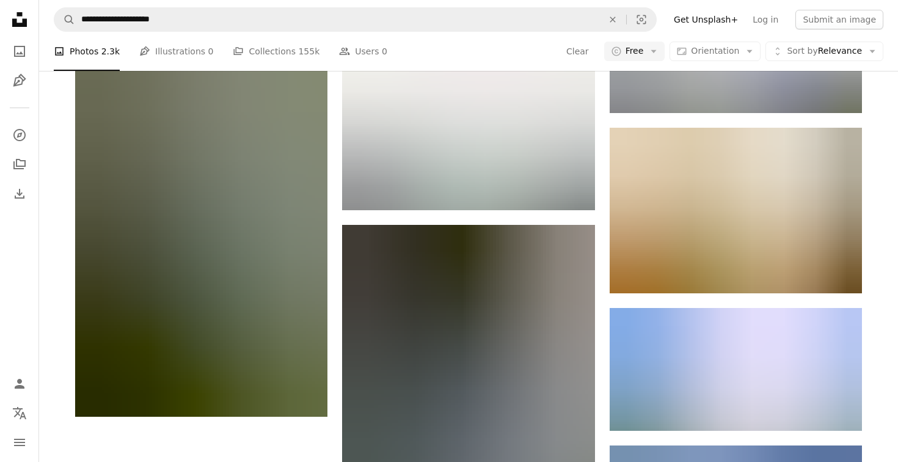
scroll to position [1224, 0]
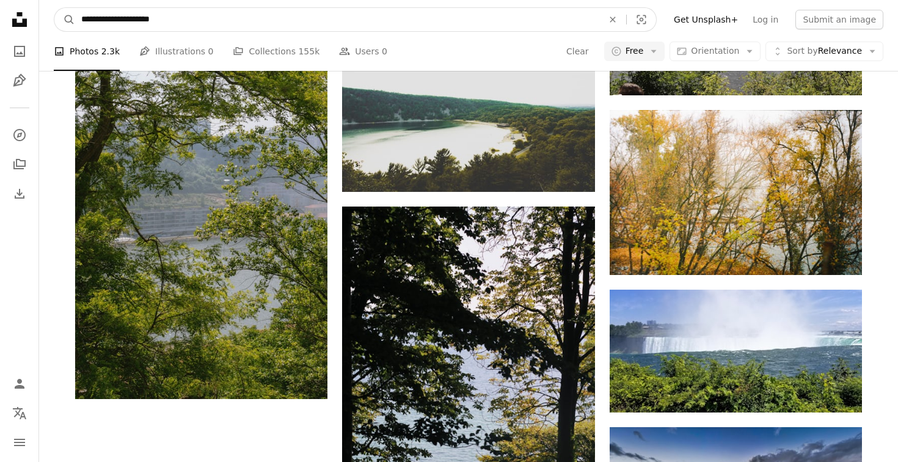
drag, startPoint x: 133, startPoint y: 20, endPoint x: 242, endPoint y: 26, distance: 108.9
click at [242, 26] on input "**********" at bounding box center [337, 19] width 524 height 23
type input "**********"
click at [54, 8] on button "A magnifying glass" at bounding box center [64, 19] width 21 height 23
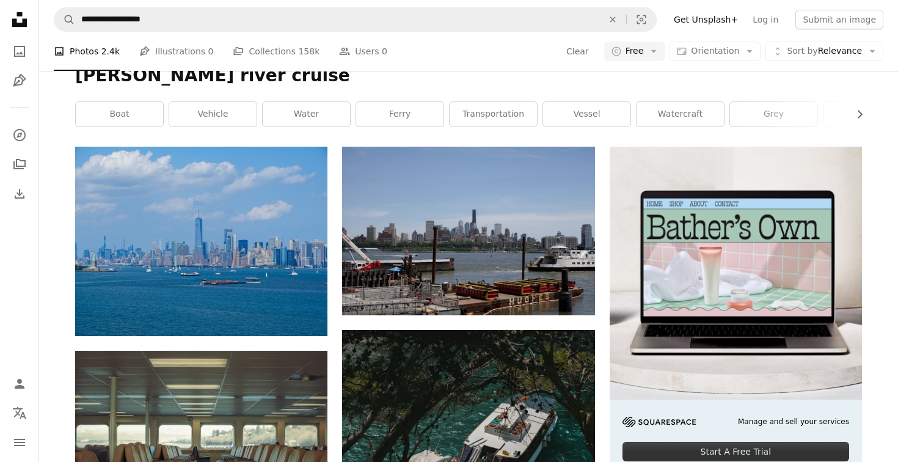
scroll to position [161, 0]
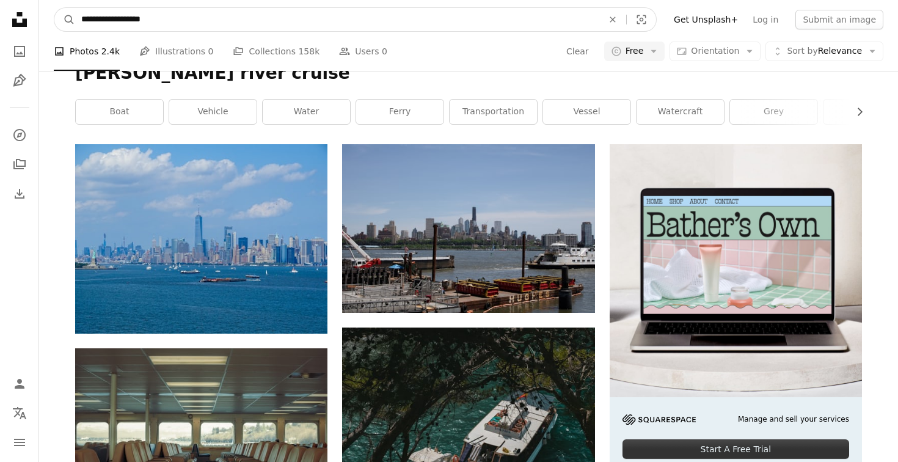
click at [121, 18] on input "**********" at bounding box center [337, 19] width 524 height 23
type input "**********"
click button "A magnifying glass" at bounding box center [64, 19] width 21 height 23
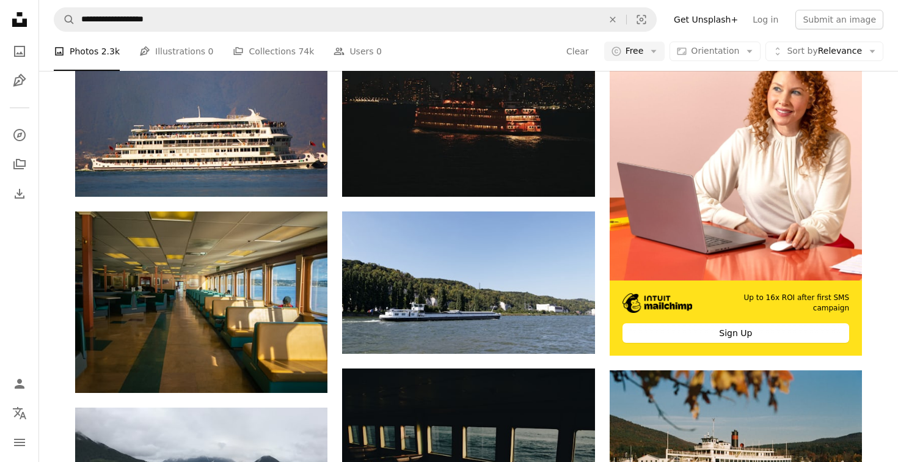
scroll to position [282, 0]
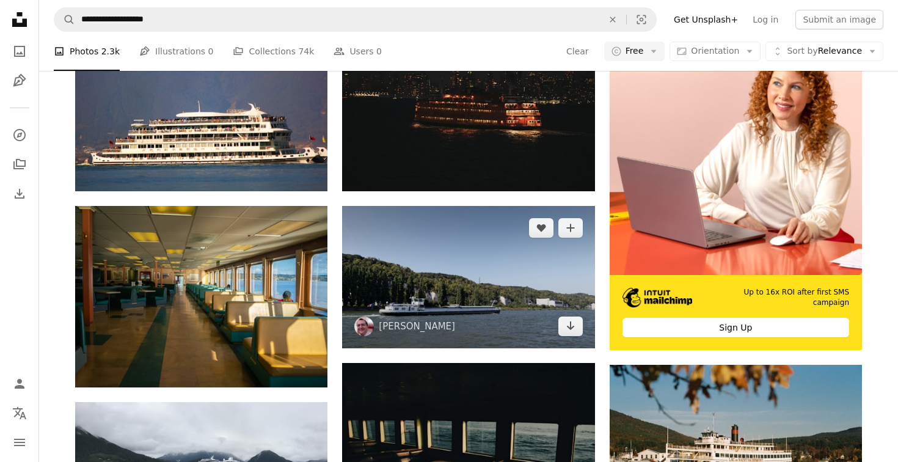
click at [459, 298] on img at bounding box center [468, 277] width 252 height 142
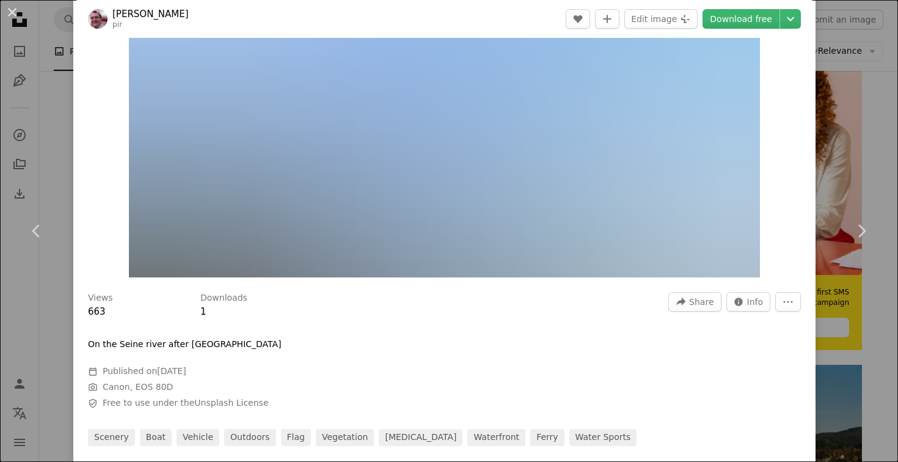
scroll to position [128, 0]
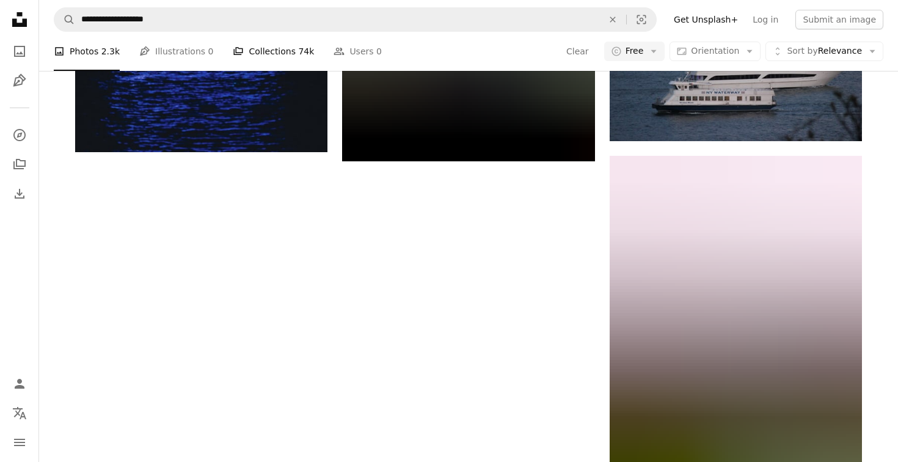
scroll to position [1570, 0]
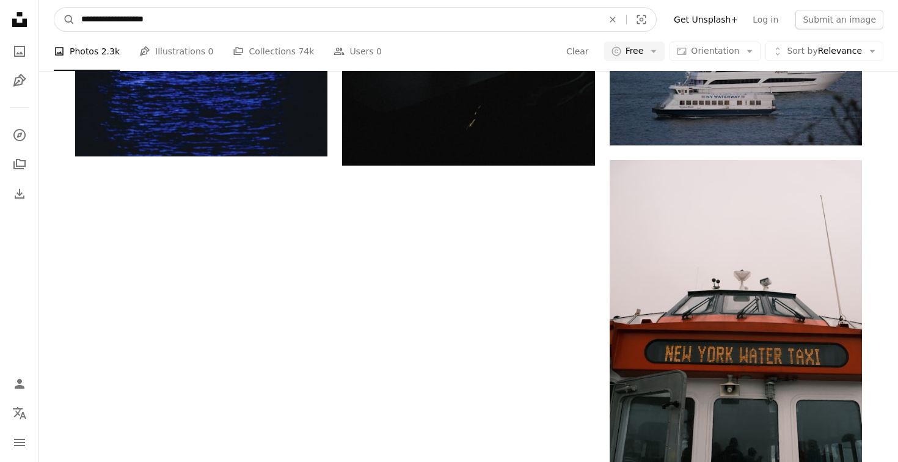
drag, startPoint x: 115, startPoint y: 21, endPoint x: 325, endPoint y: 10, distance: 210.4
click at [319, 33] on nav "**********" at bounding box center [468, 19] width 859 height 39
type input "**********"
click button "A magnifying glass" at bounding box center [64, 19] width 21 height 23
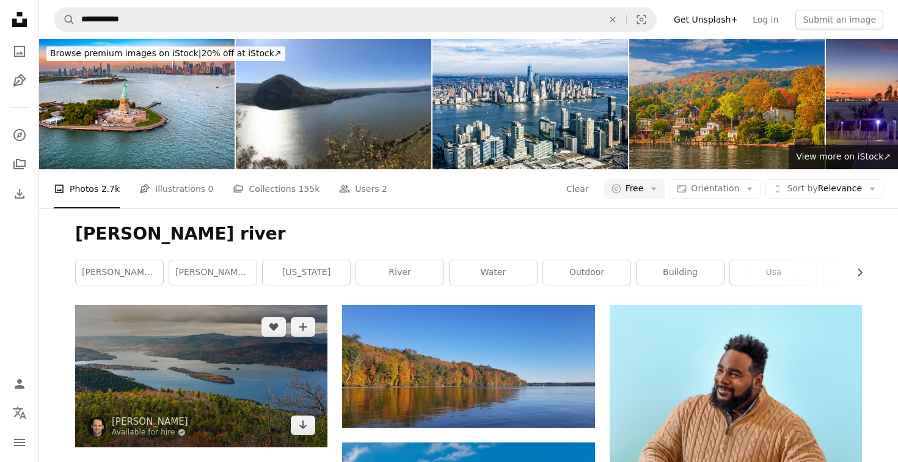
click at [217, 343] on img at bounding box center [201, 376] width 252 height 142
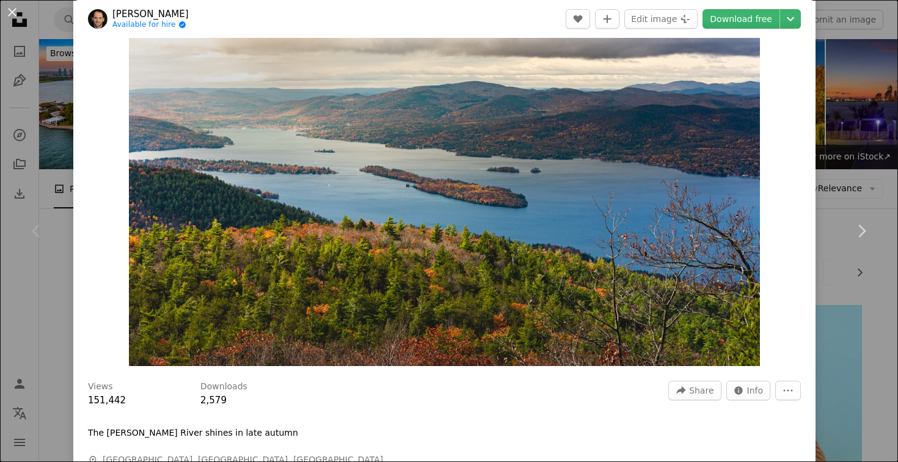
scroll to position [26, 0]
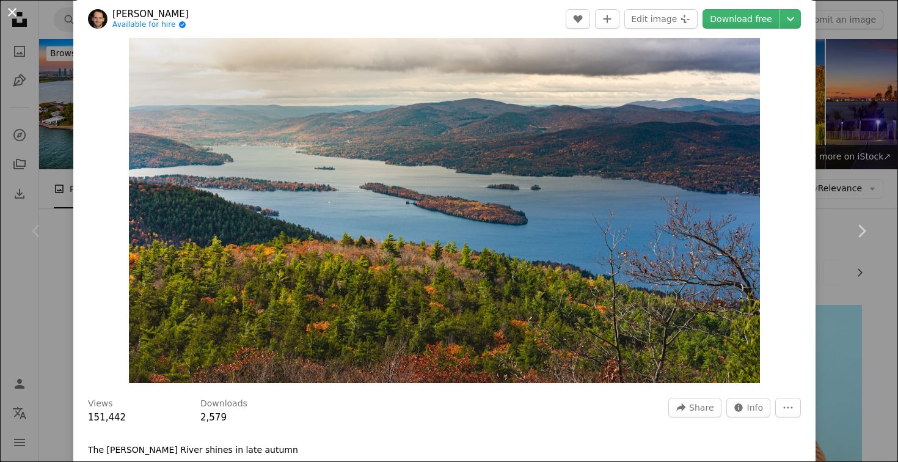
click at [13, 12] on button "An X shape" at bounding box center [12, 12] width 15 height 15
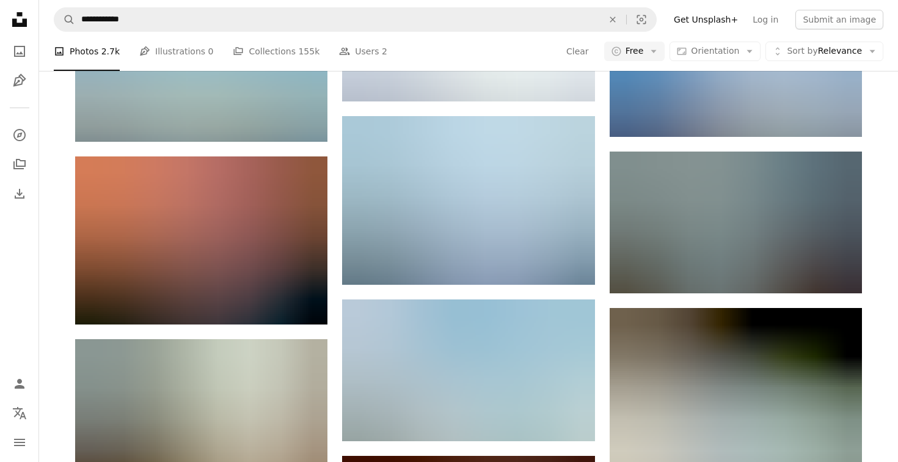
scroll to position [875, 0]
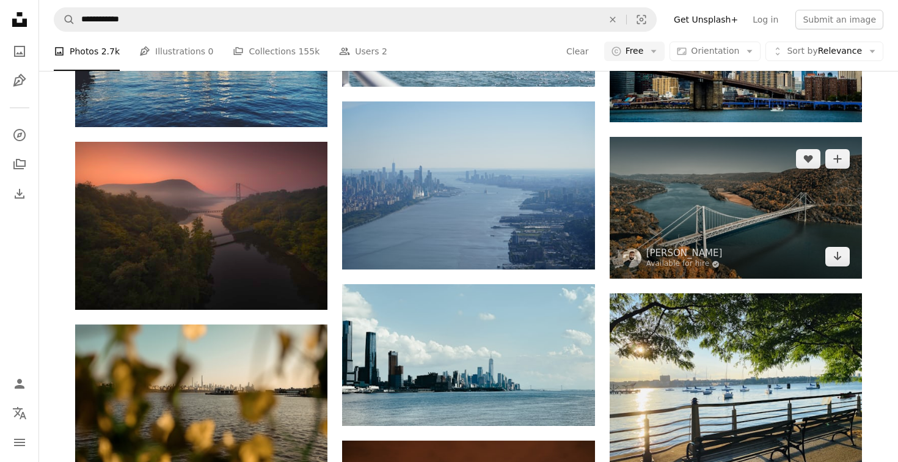
click at [720, 199] on img at bounding box center [736, 208] width 252 height 142
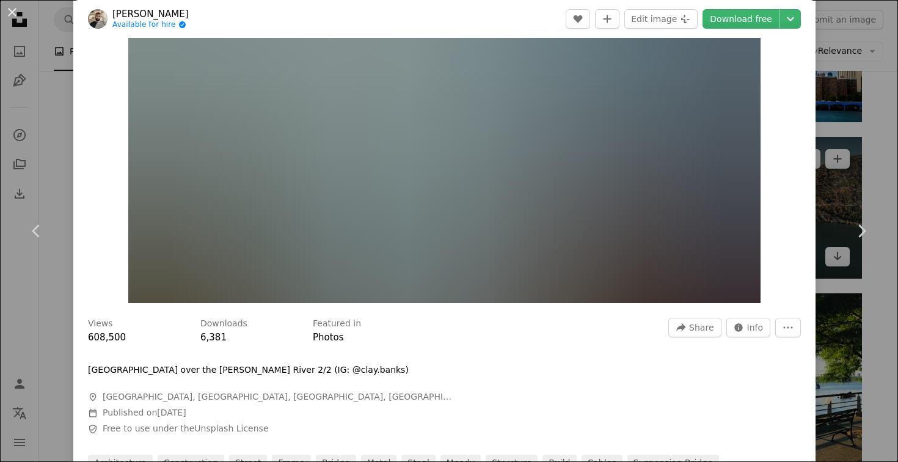
scroll to position [107, 0]
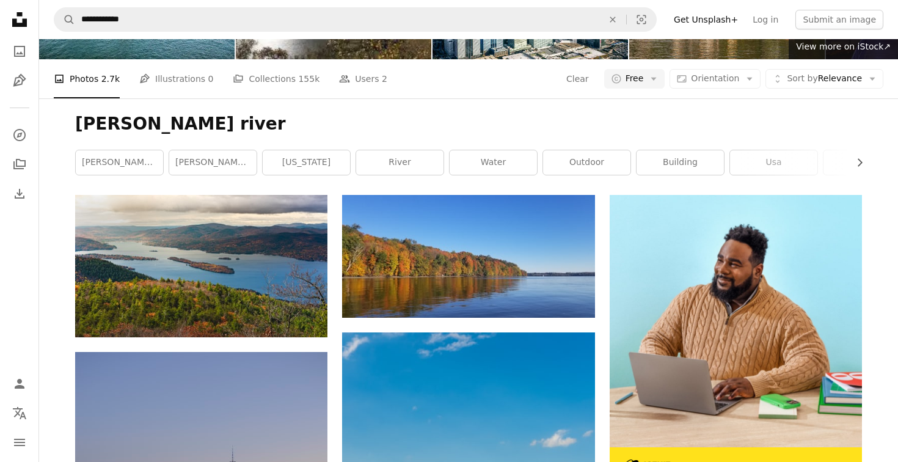
scroll to position [104, 0]
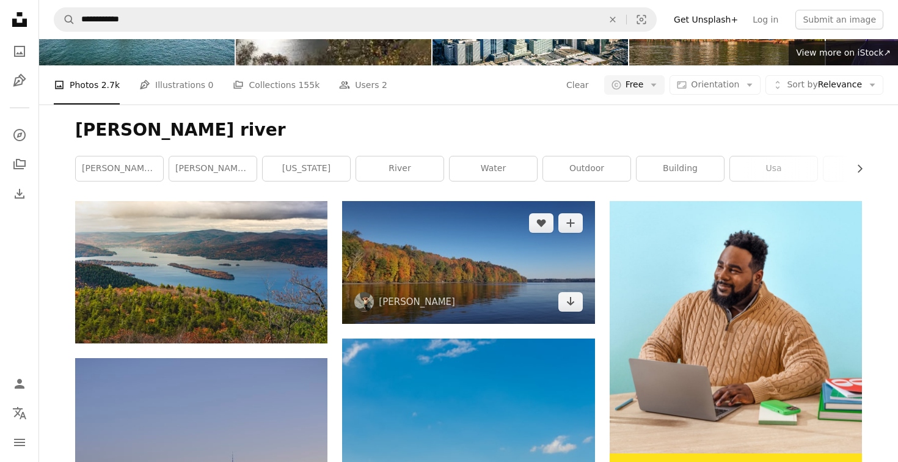
click at [495, 270] on img at bounding box center [468, 262] width 252 height 123
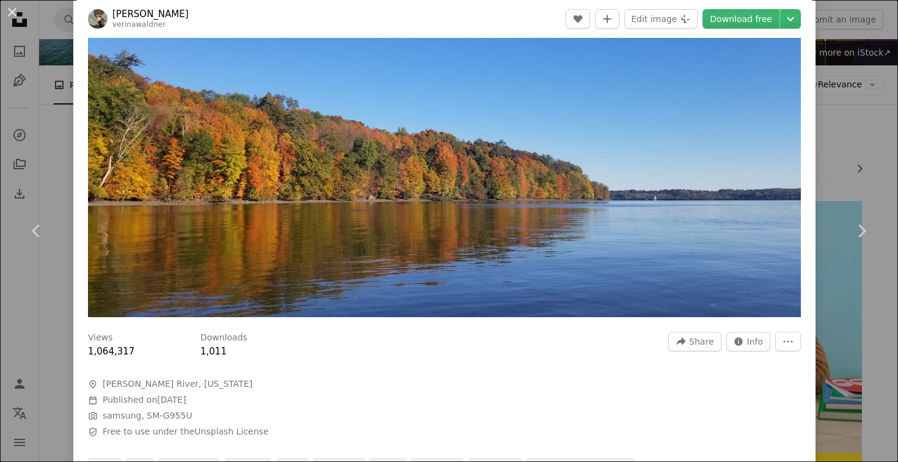
scroll to position [82, 0]
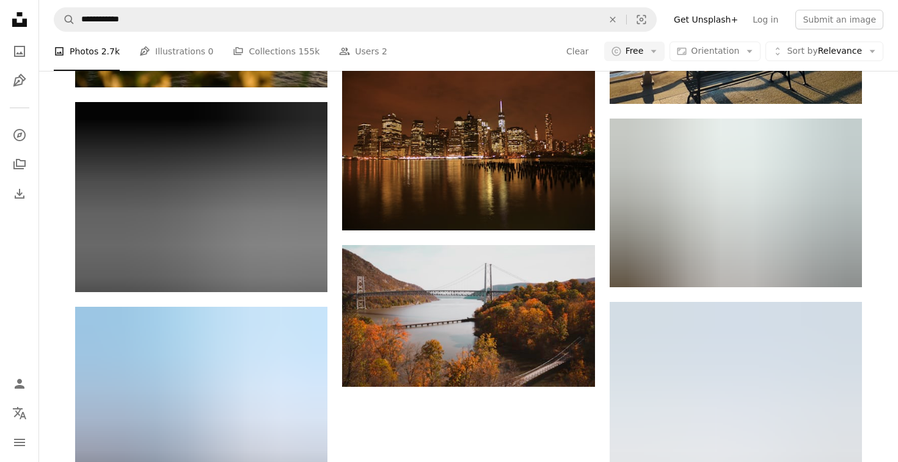
scroll to position [1306, 0]
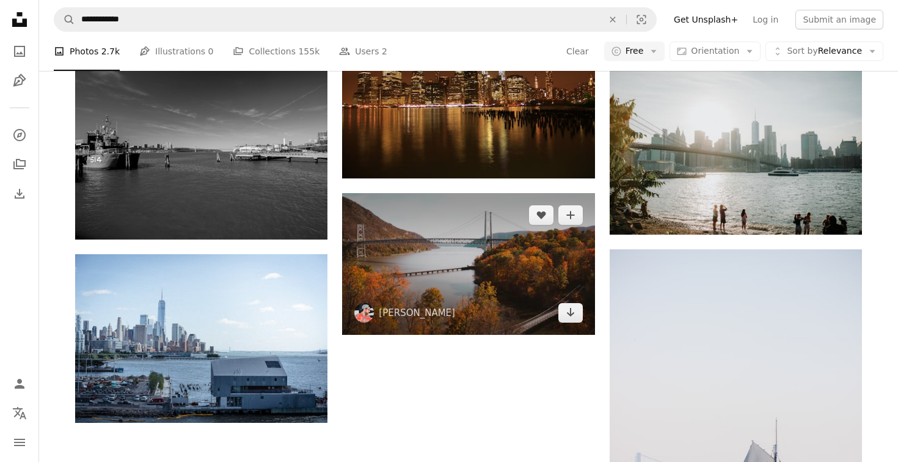
click at [495, 270] on img at bounding box center [468, 264] width 252 height 142
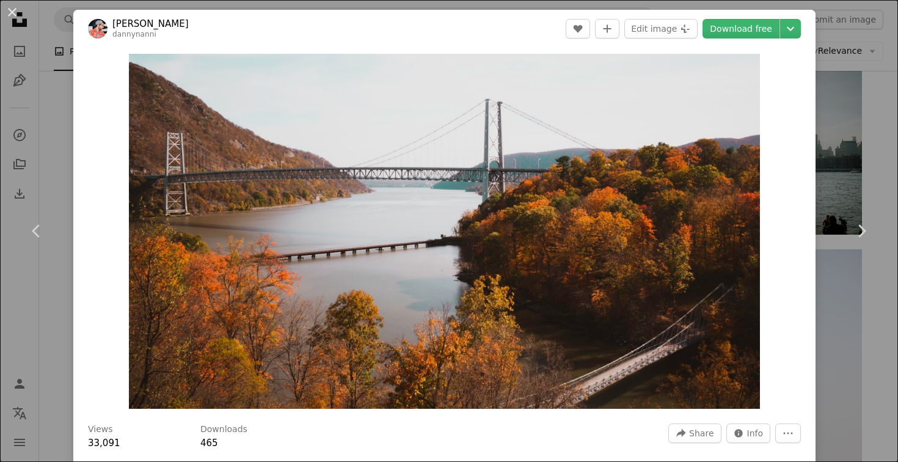
click at [495, 270] on img "Zoom in on this image" at bounding box center [444, 231] width 631 height 355
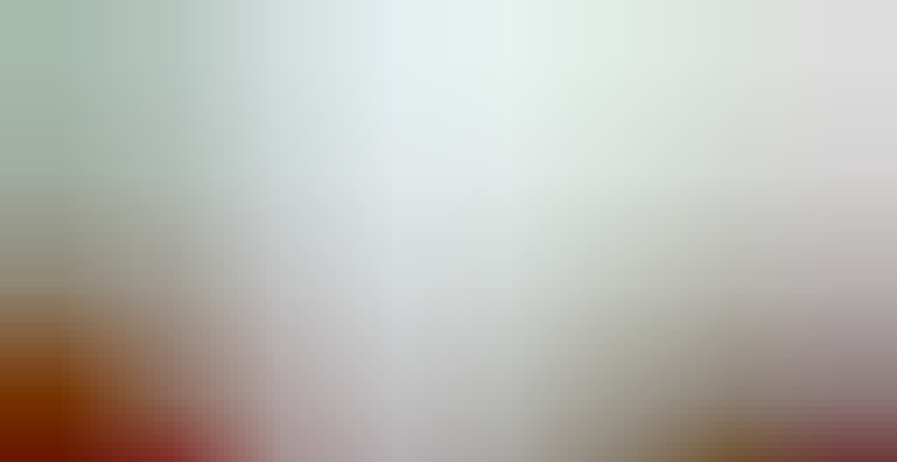
scroll to position [22, 0]
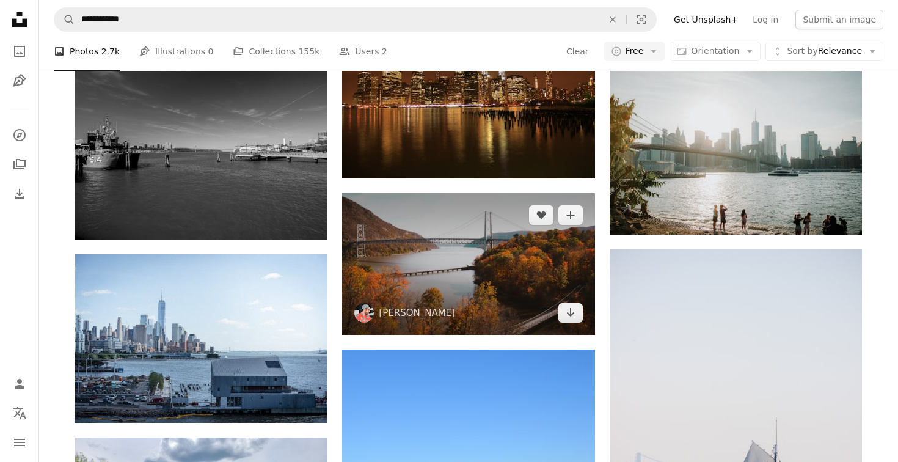
click at [513, 280] on img at bounding box center [468, 264] width 252 height 142
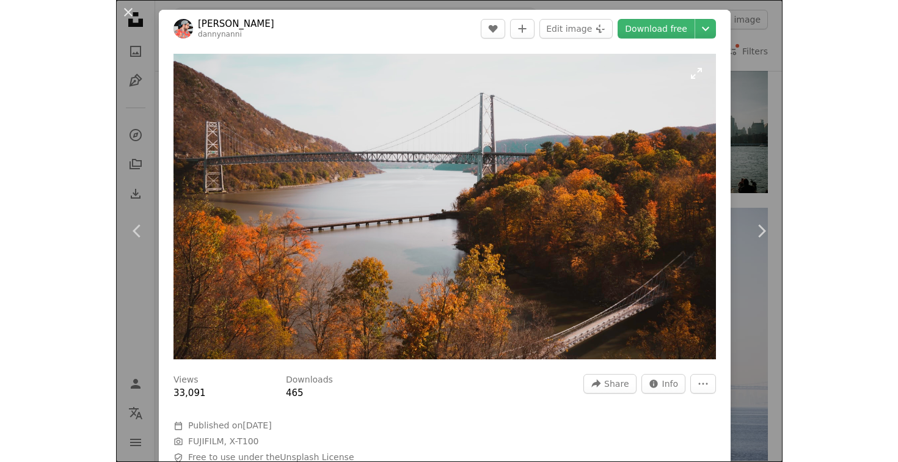
scroll to position [1306, 0]
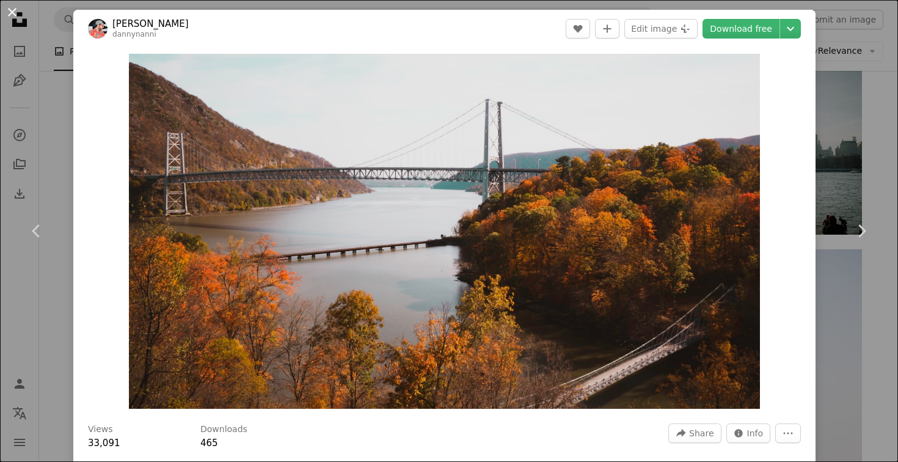
click at [16, 16] on button "An X shape" at bounding box center [12, 12] width 15 height 15
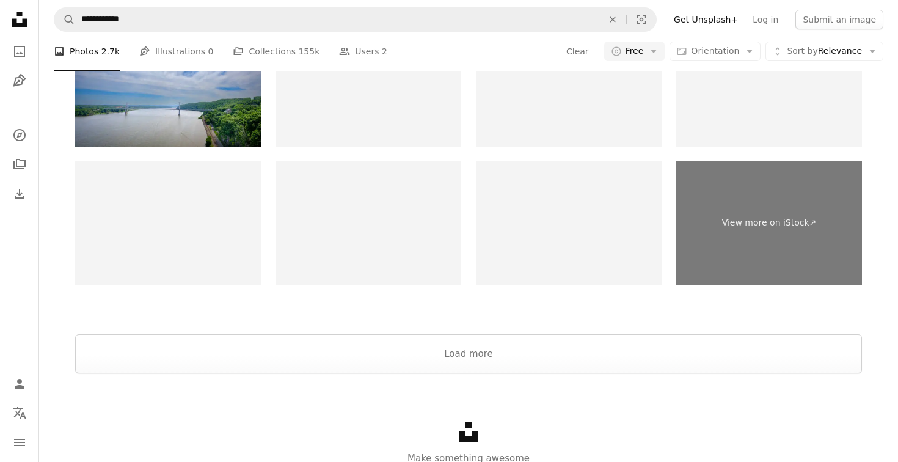
scroll to position [3795, 0]
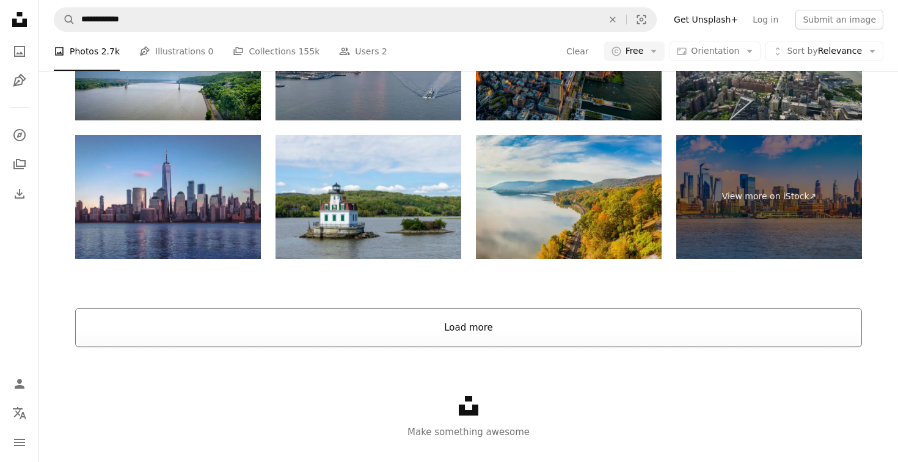
click at [516, 333] on button "Load more" at bounding box center [468, 327] width 787 height 39
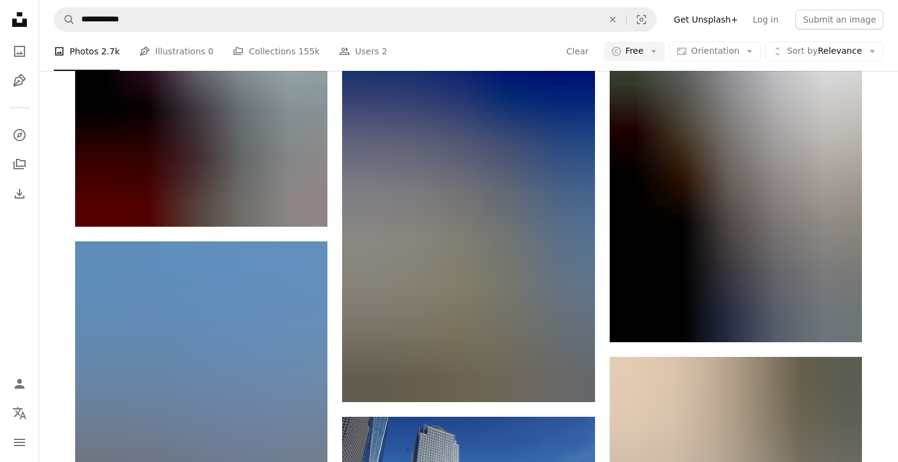
scroll to position [5269, 0]
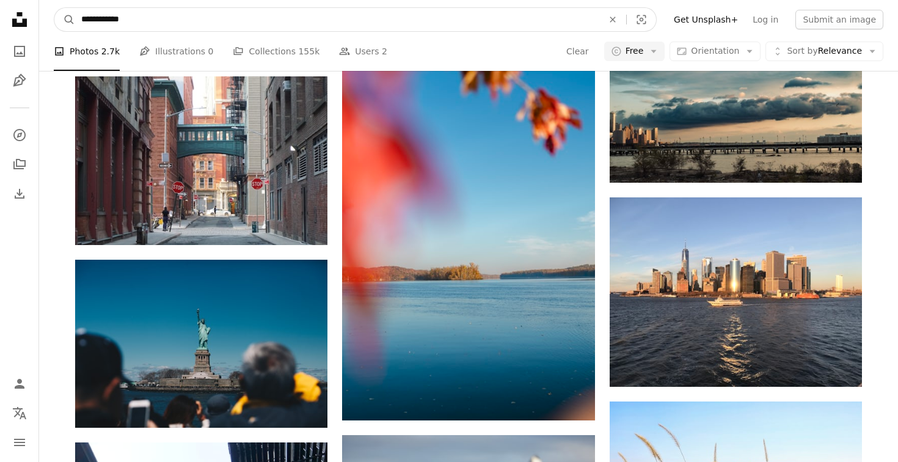
click at [125, 24] on input "**********" at bounding box center [337, 19] width 524 height 23
type input "**********"
click at [54, 8] on button "A magnifying glass" at bounding box center [64, 19] width 21 height 23
